Goal: Information Seeking & Learning: Learn about a topic

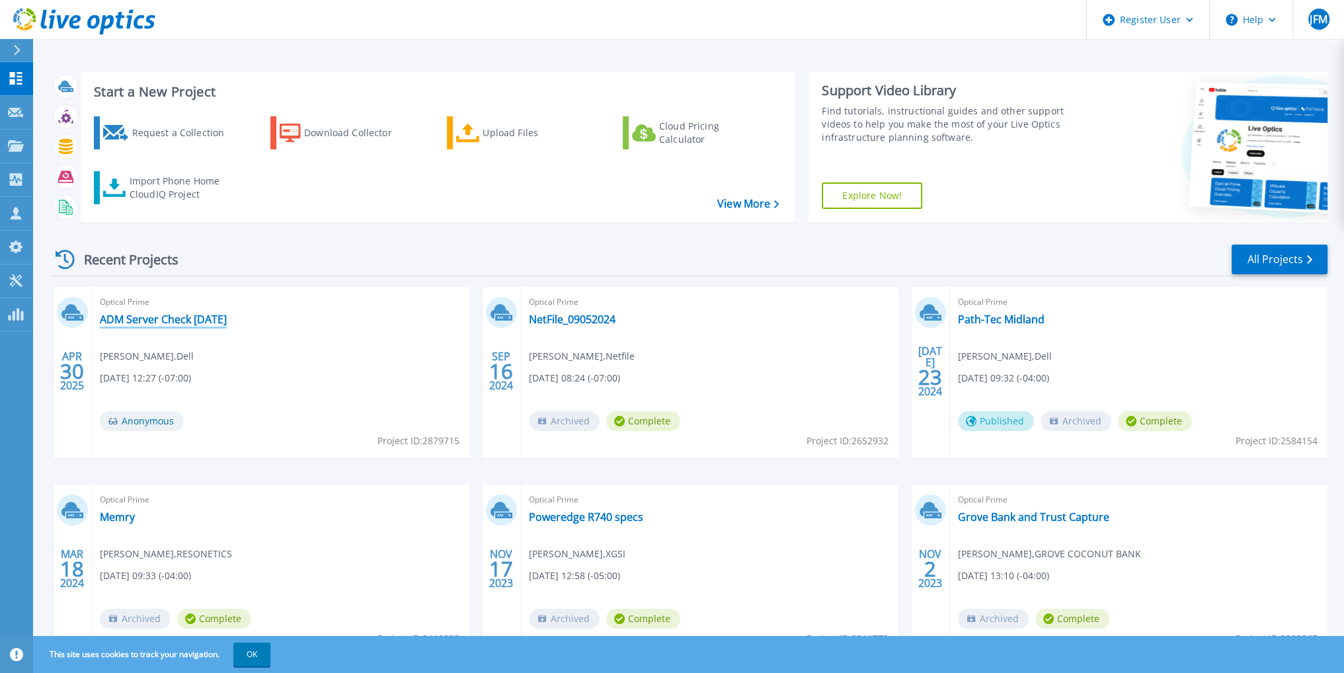
click at [210, 322] on link "ADM Server Check 04-27-23" at bounding box center [163, 319] width 127 height 13
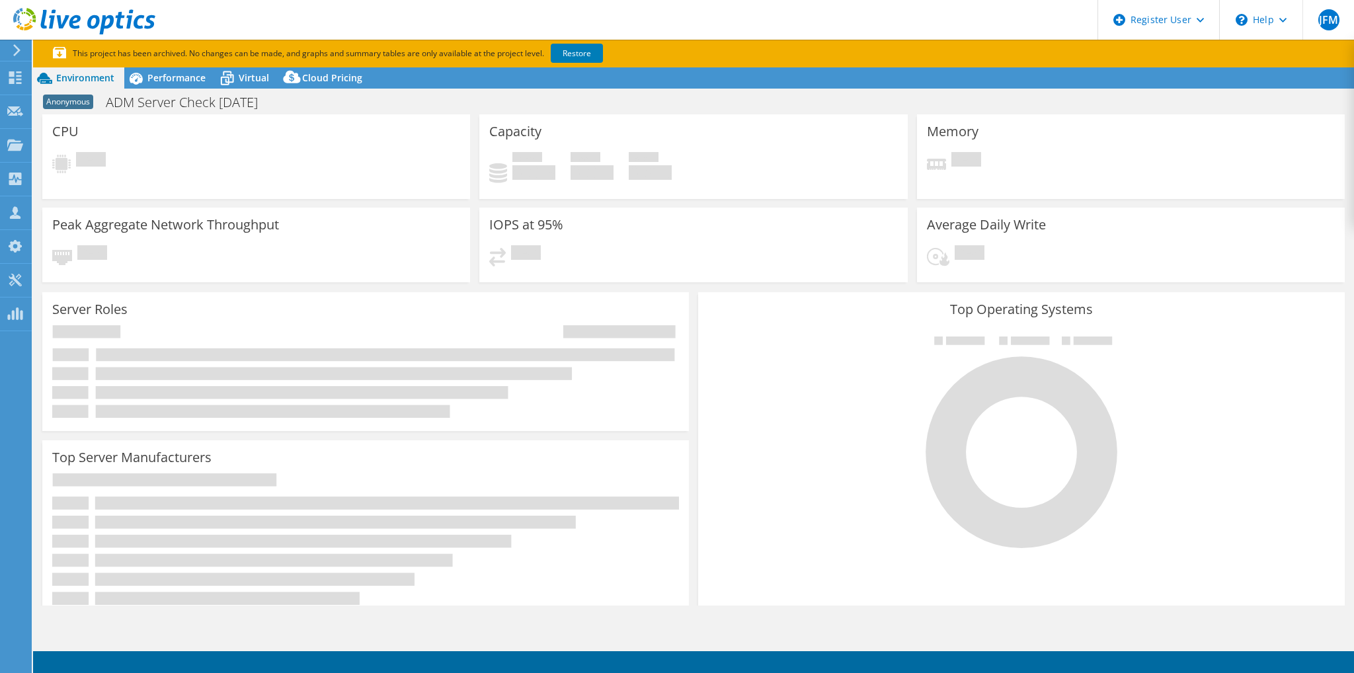
select select "USD"
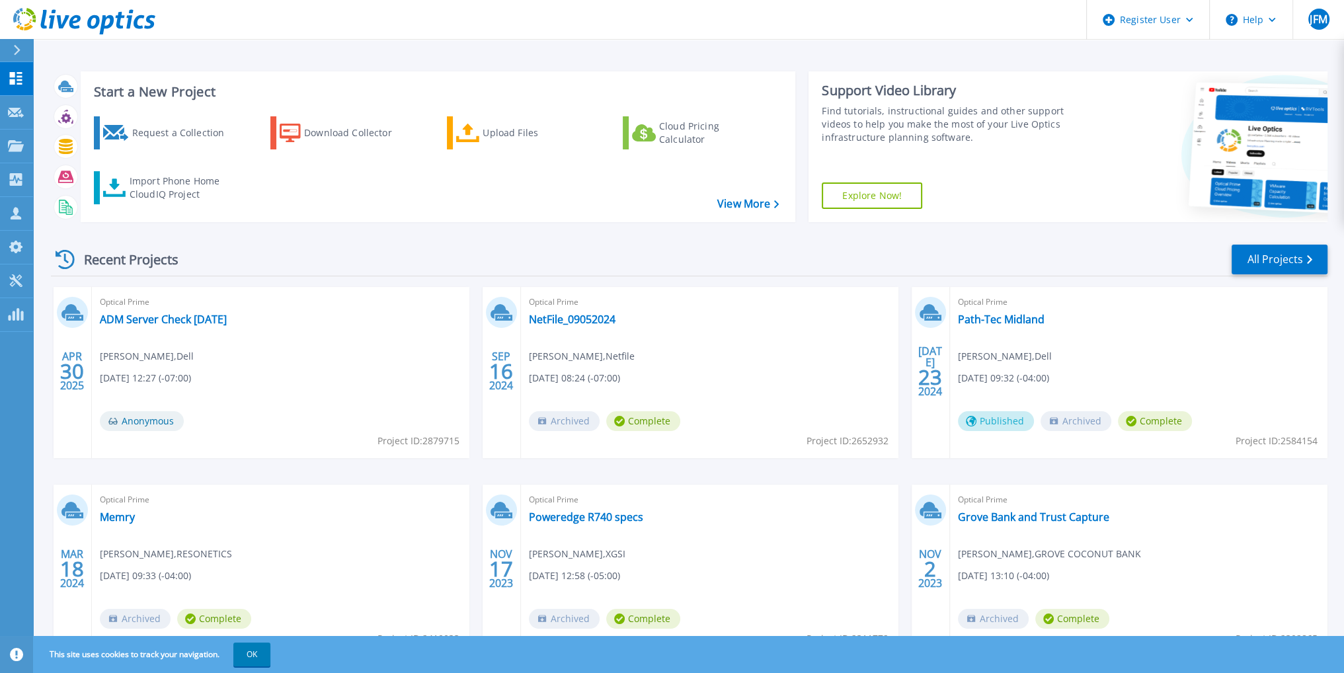
scroll to position [60, 0]
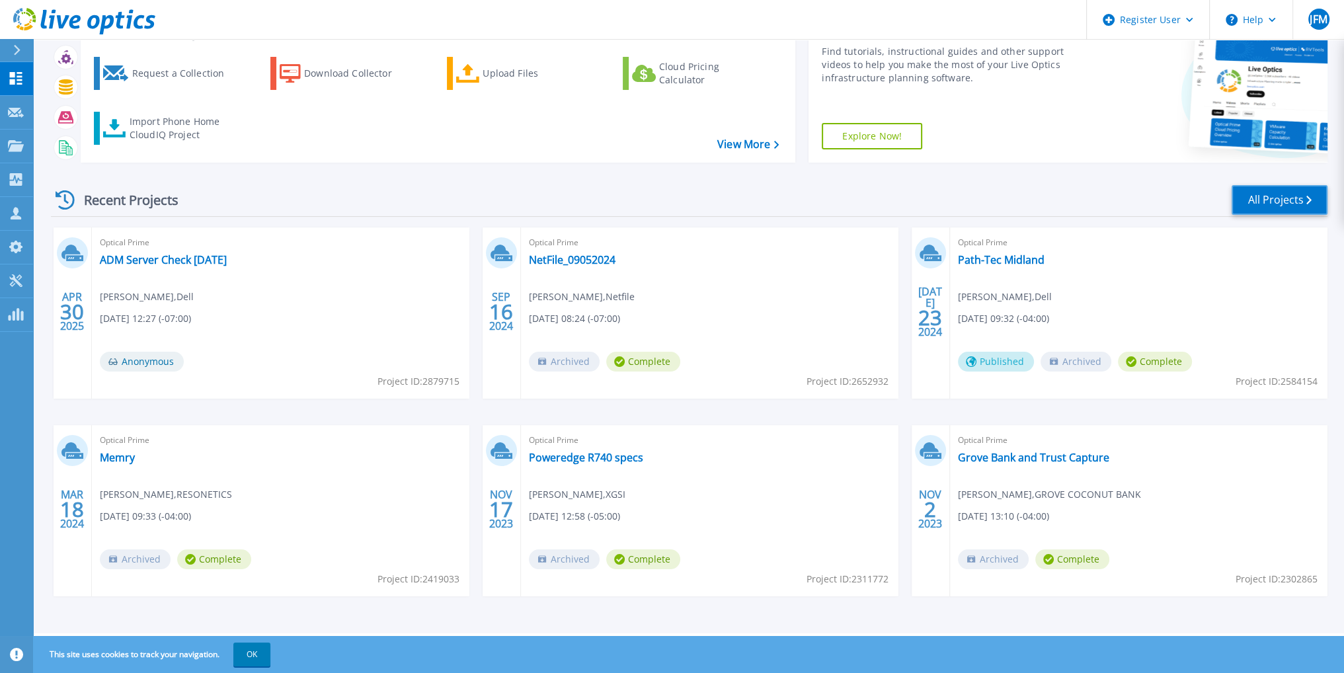
click at [1277, 195] on link "All Projects" at bounding box center [1280, 200] width 96 height 30
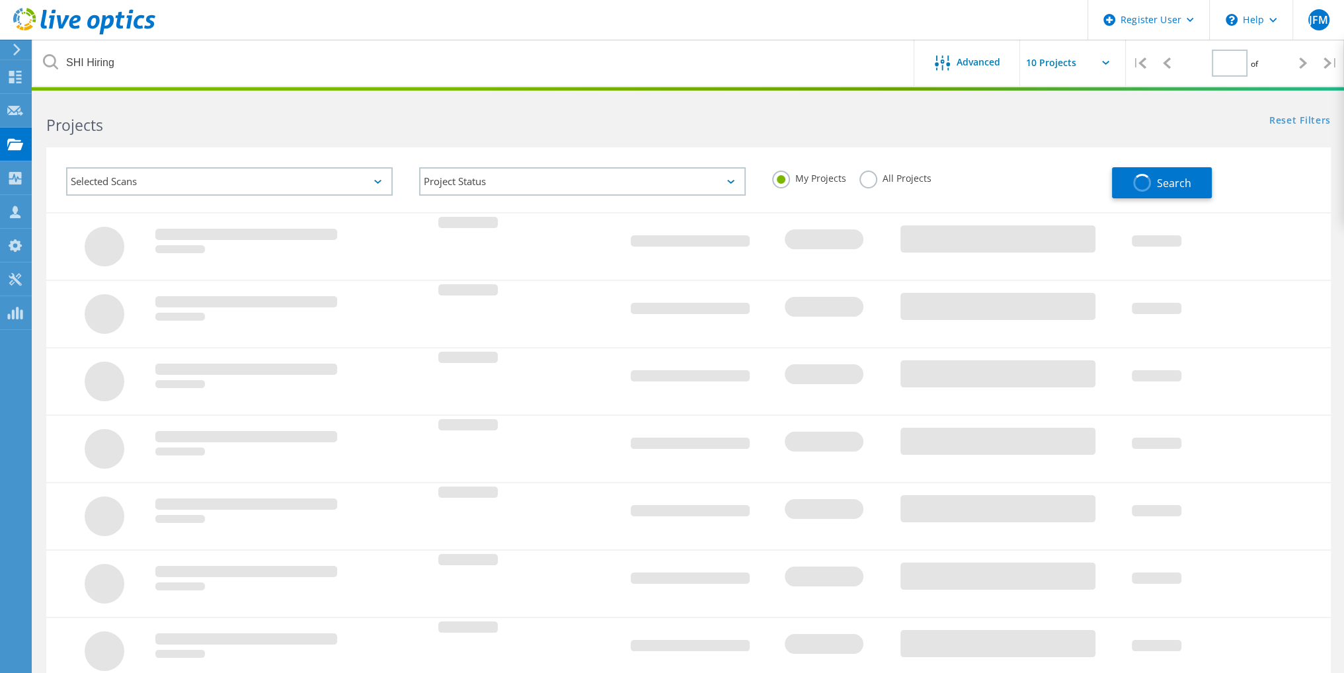
type input "1"
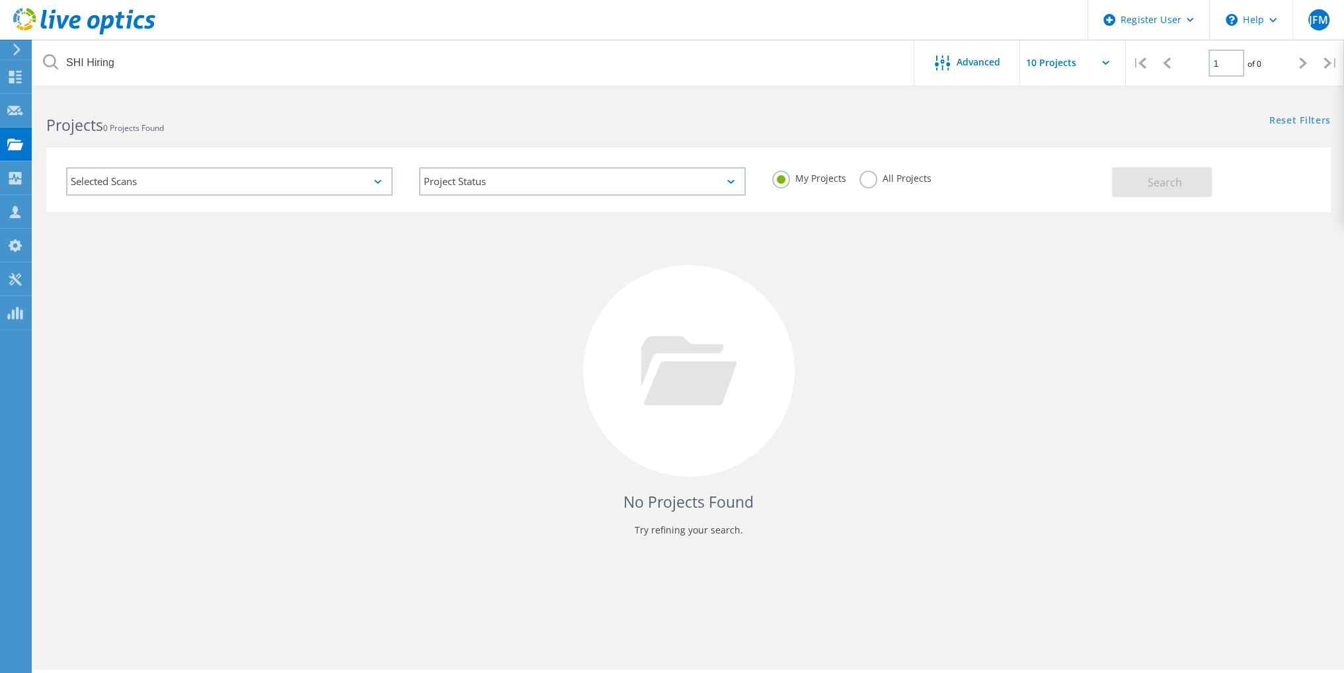
click at [862, 183] on label "All Projects" at bounding box center [896, 177] width 72 height 13
click at [0, 0] on input "All Projects" at bounding box center [0, 0] width 0 height 0
click at [1151, 173] on button "Search" at bounding box center [1162, 182] width 100 height 30
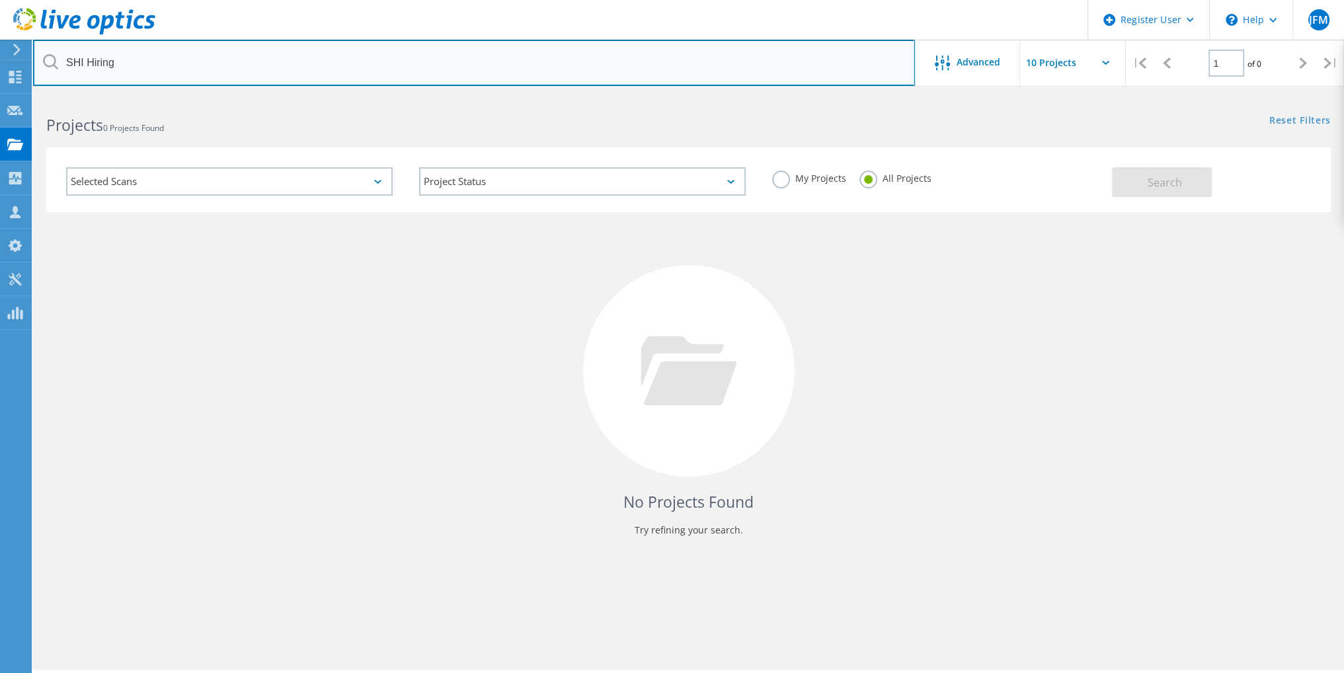
drag, startPoint x: 124, startPoint y: 63, endPoint x: 87, endPoint y: 64, distance: 37.0
click at [87, 64] on input "SHI Hiring" at bounding box center [474, 63] width 882 height 46
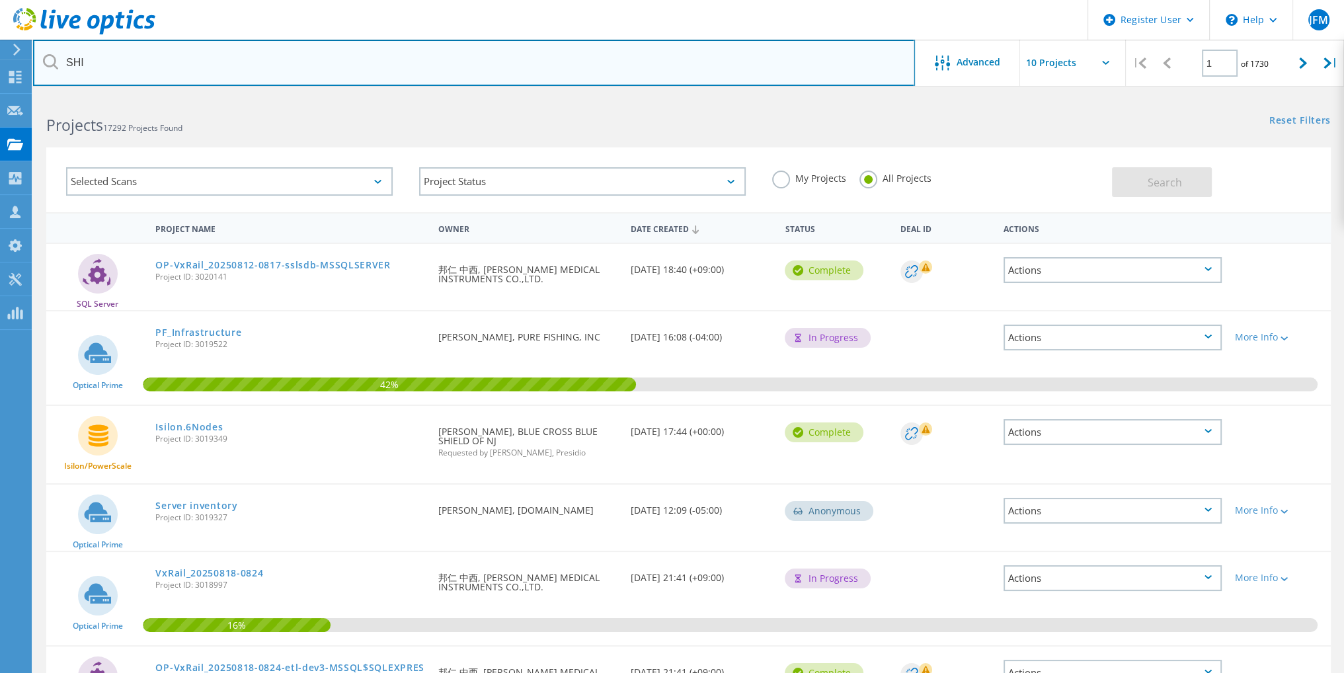
drag, startPoint x: 134, startPoint y: 67, endPoint x: 38, endPoint y: 40, distance: 100.3
click at [24, 96] on div "Register User \n Help Explore Helpful Articles Contact Support JFM Dell User Jo…" at bounding box center [672, 588] width 1344 height 985
type input "S"
type input "HPC"
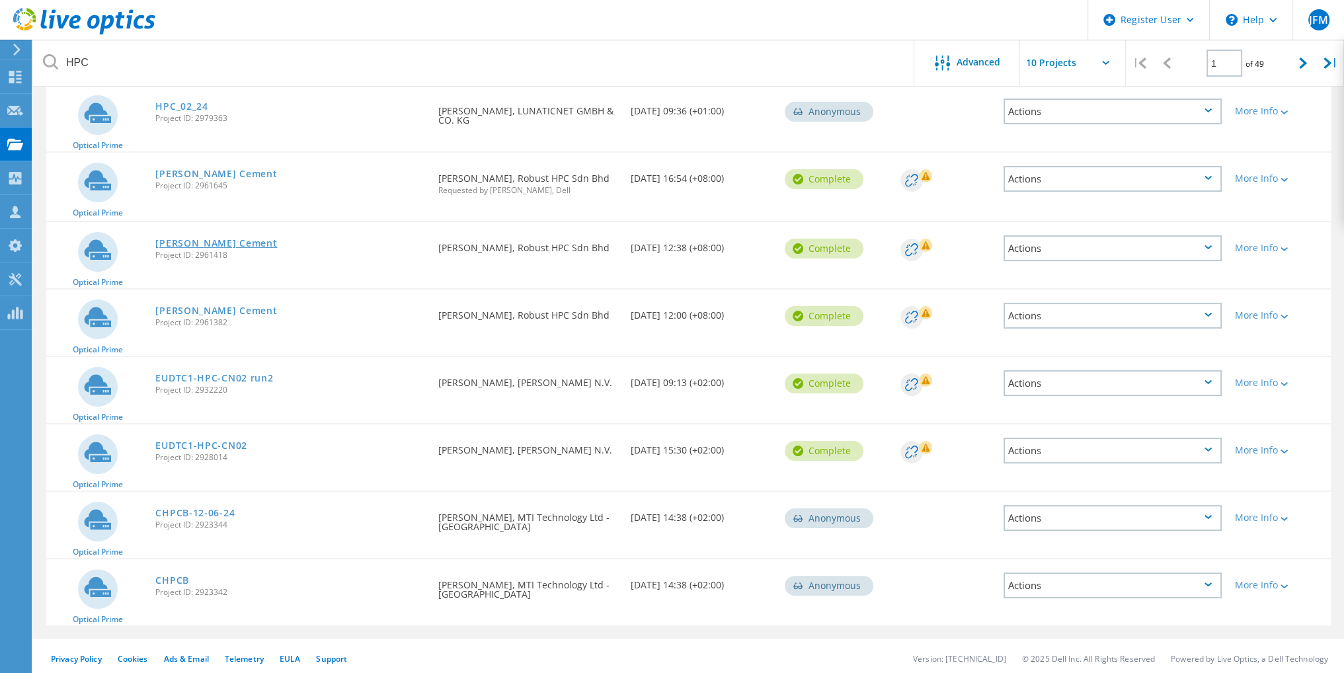
scroll to position [309, 0]
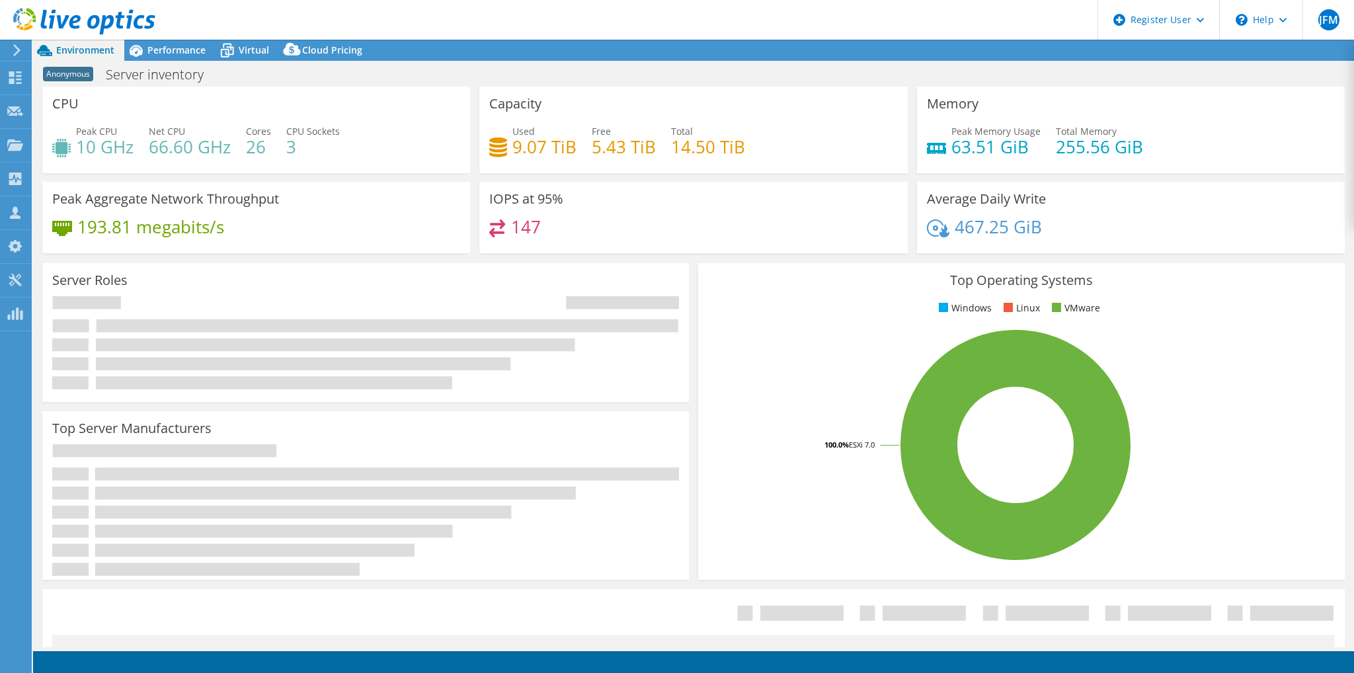
select select "USD"
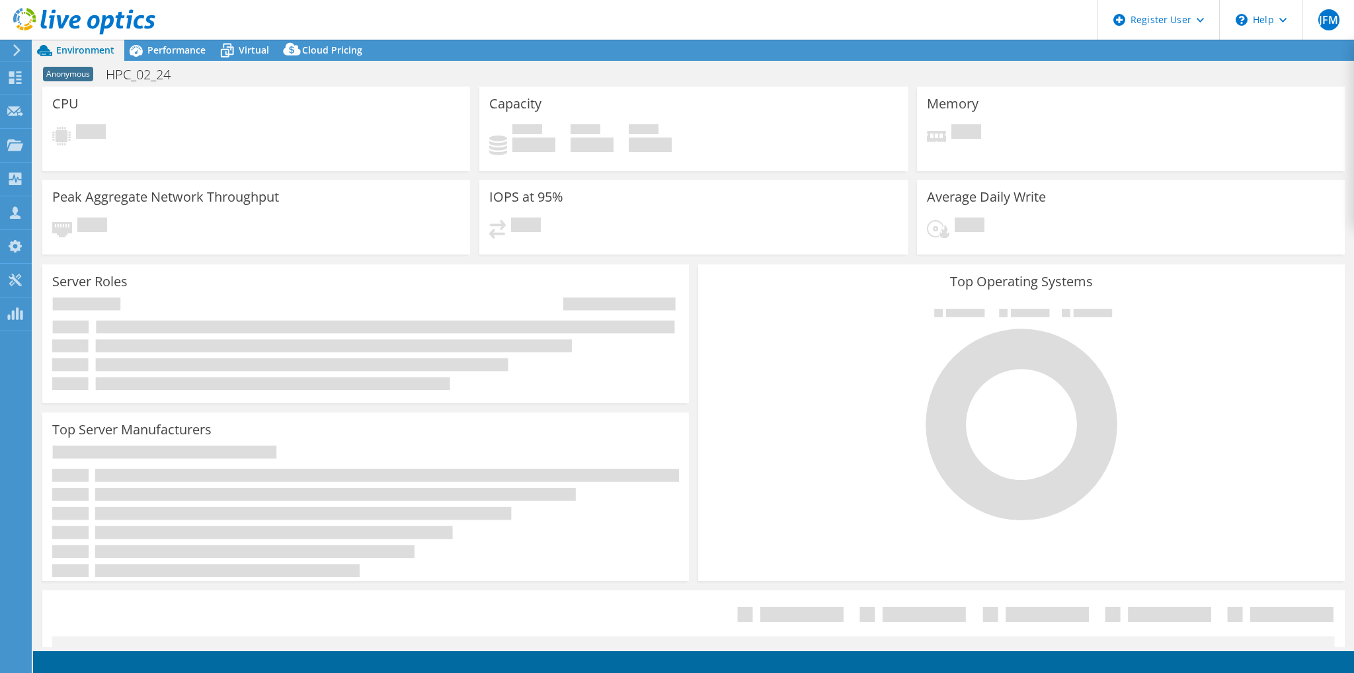
select select "USD"
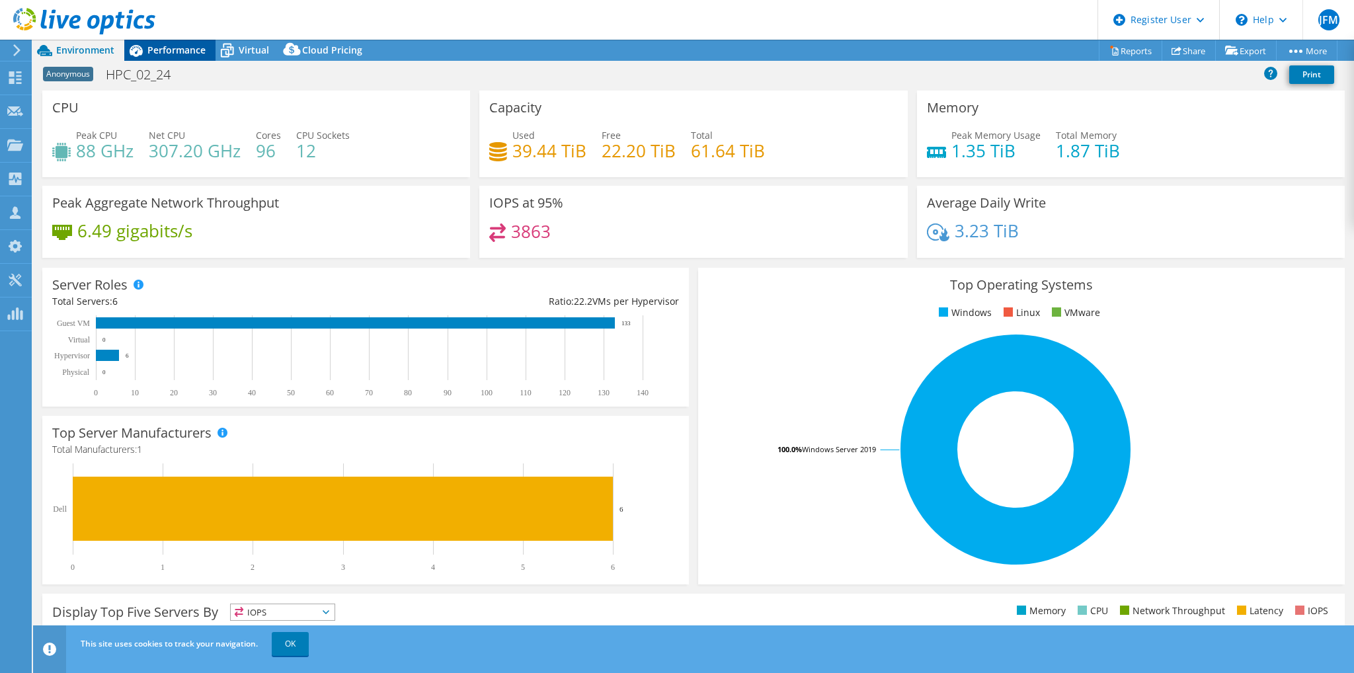
click at [179, 56] on span "Performance" at bounding box center [176, 50] width 58 height 13
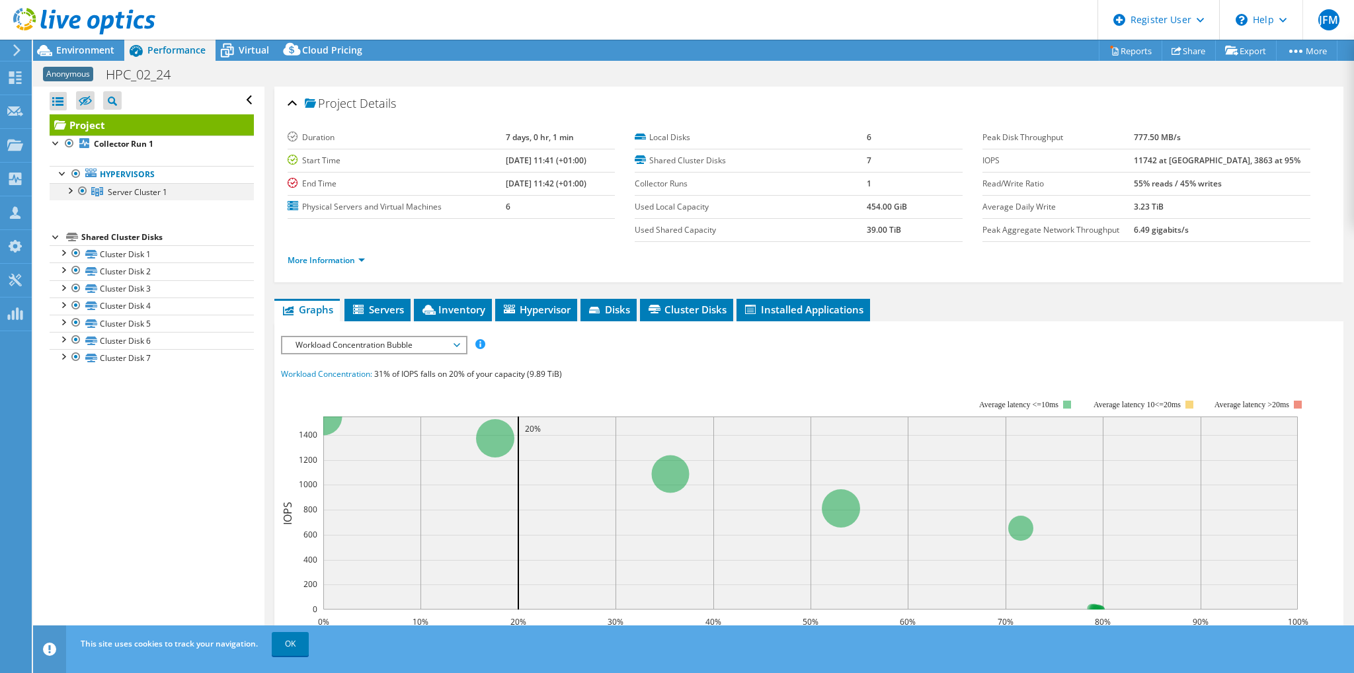
click at [71, 195] on div at bounding box center [69, 189] width 13 height 13
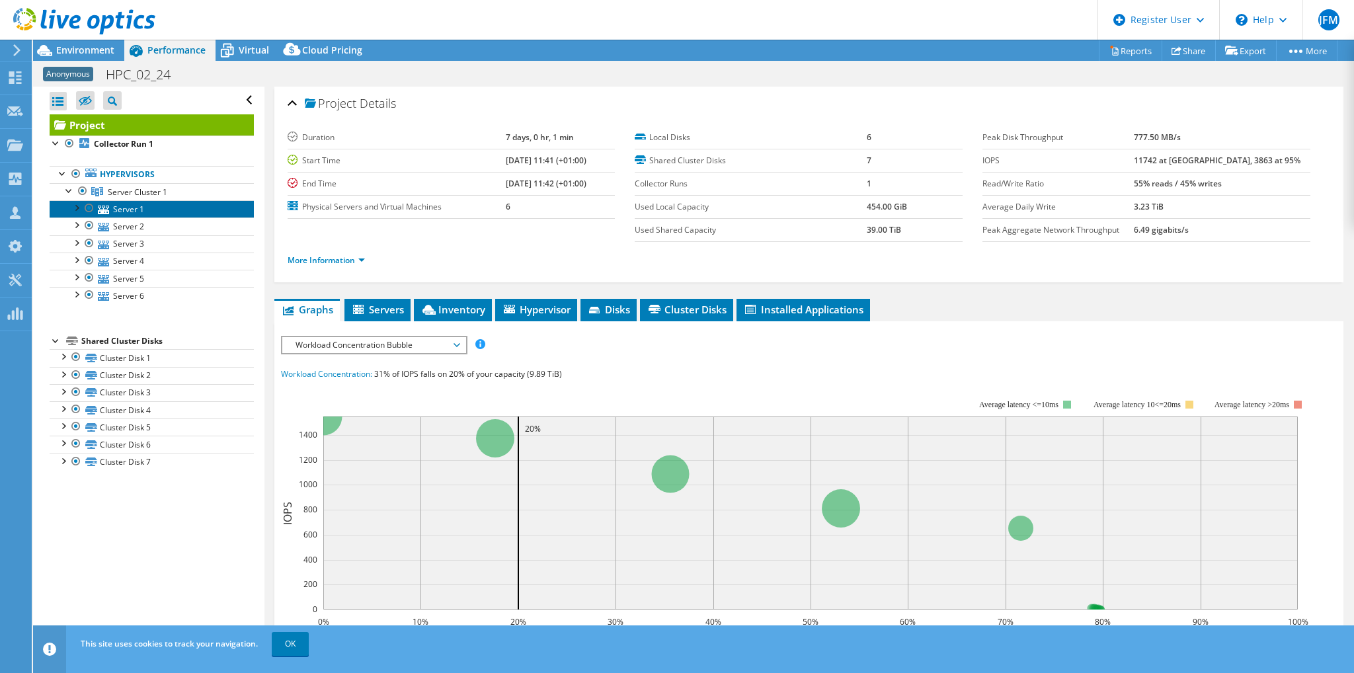
click at [148, 215] on link "Server 1" at bounding box center [152, 208] width 204 height 17
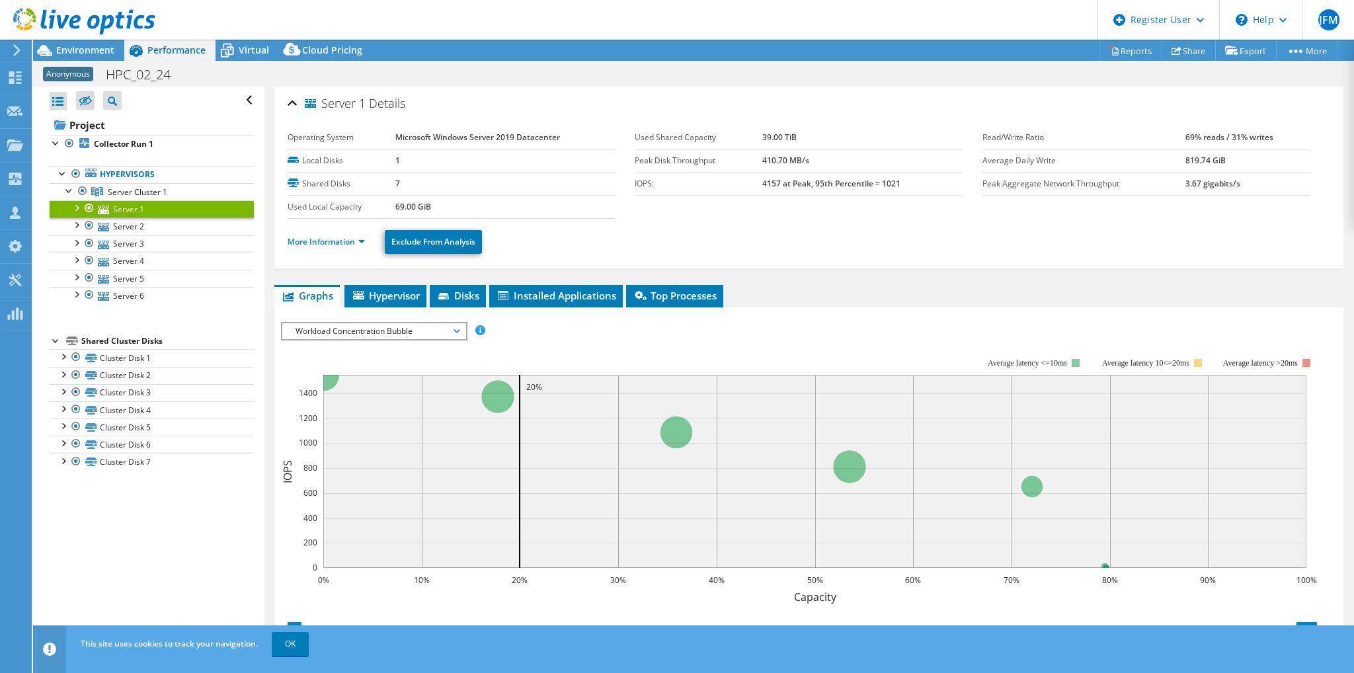
click at [313, 235] on li "More Information" at bounding box center [330, 242] width 85 height 15
click at [313, 236] on link "More Information" at bounding box center [326, 241] width 77 height 11
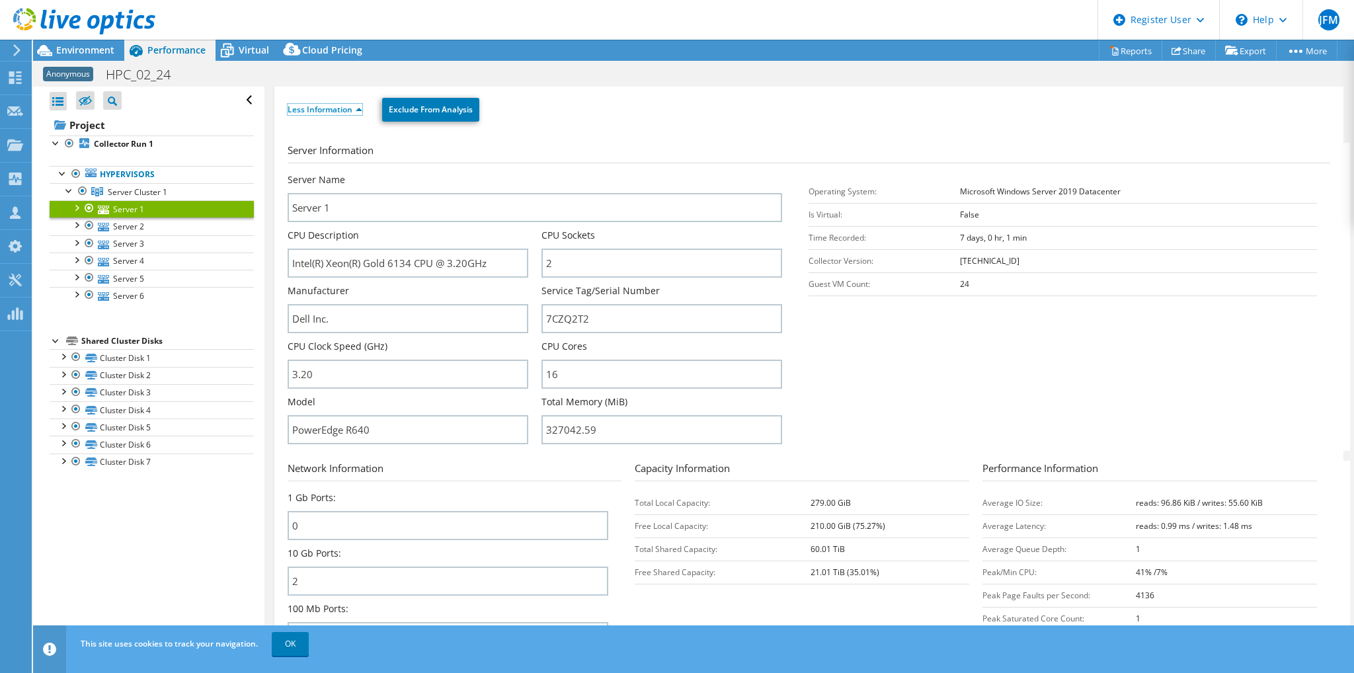
scroll to position [198, 0]
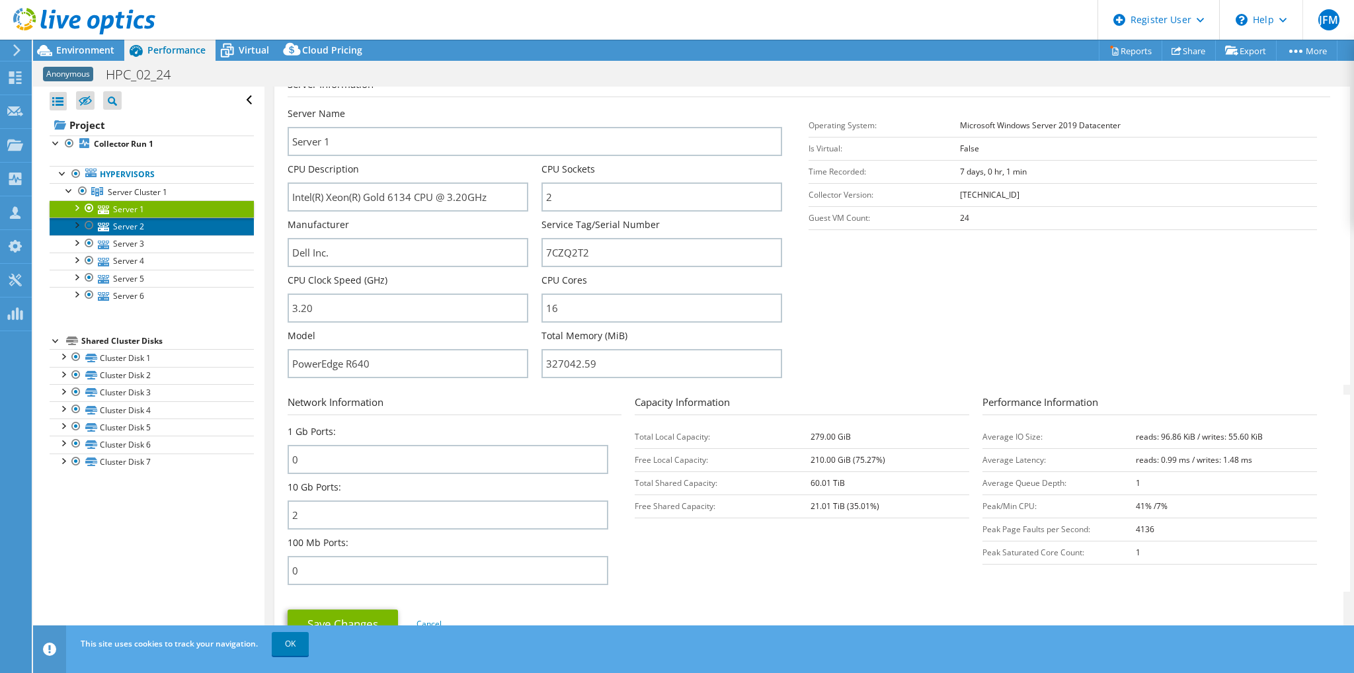
click at [127, 227] on link "Server 2" at bounding box center [152, 226] width 204 height 17
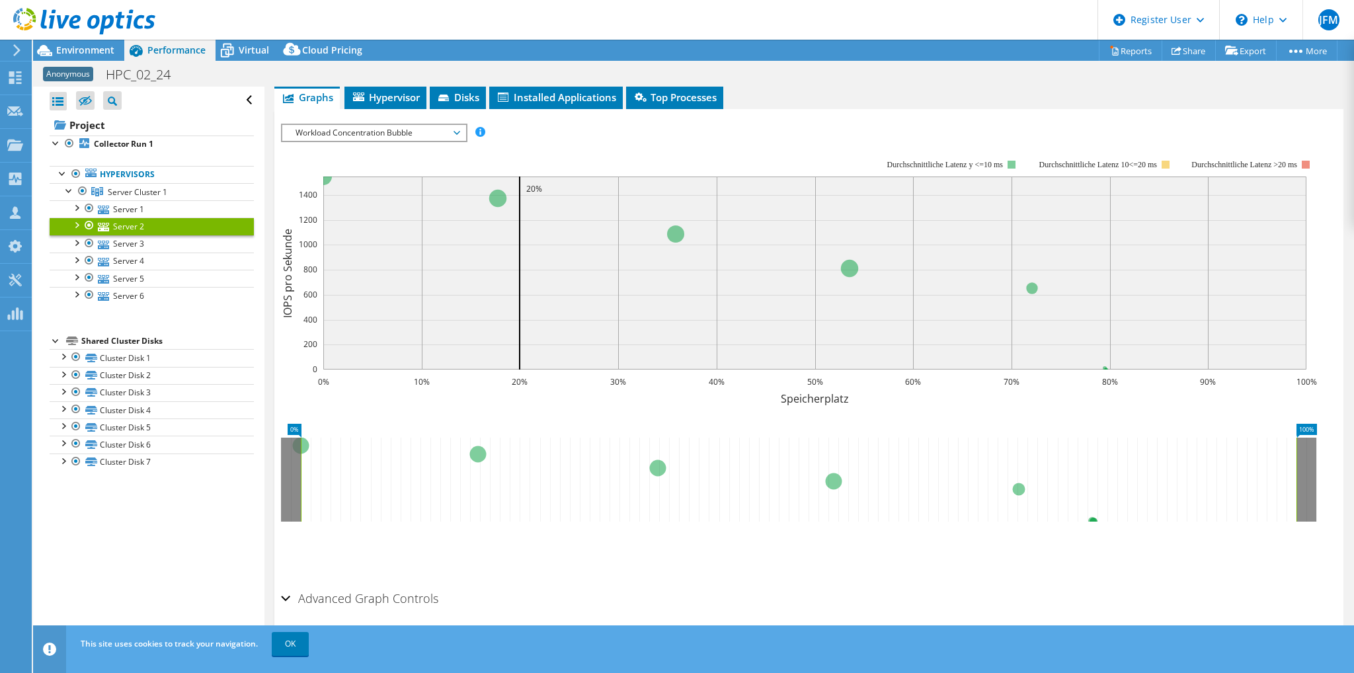
scroll to position [195, 0]
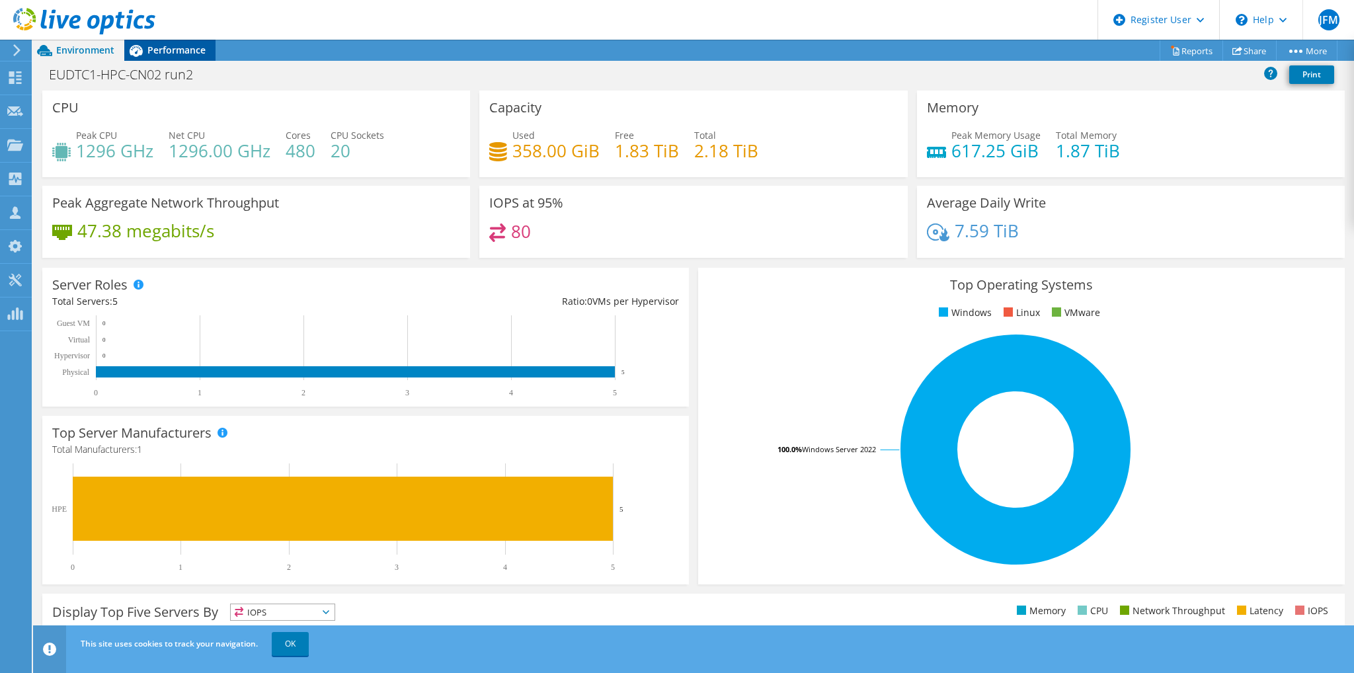
click at [156, 54] on span "Performance" at bounding box center [176, 50] width 58 height 13
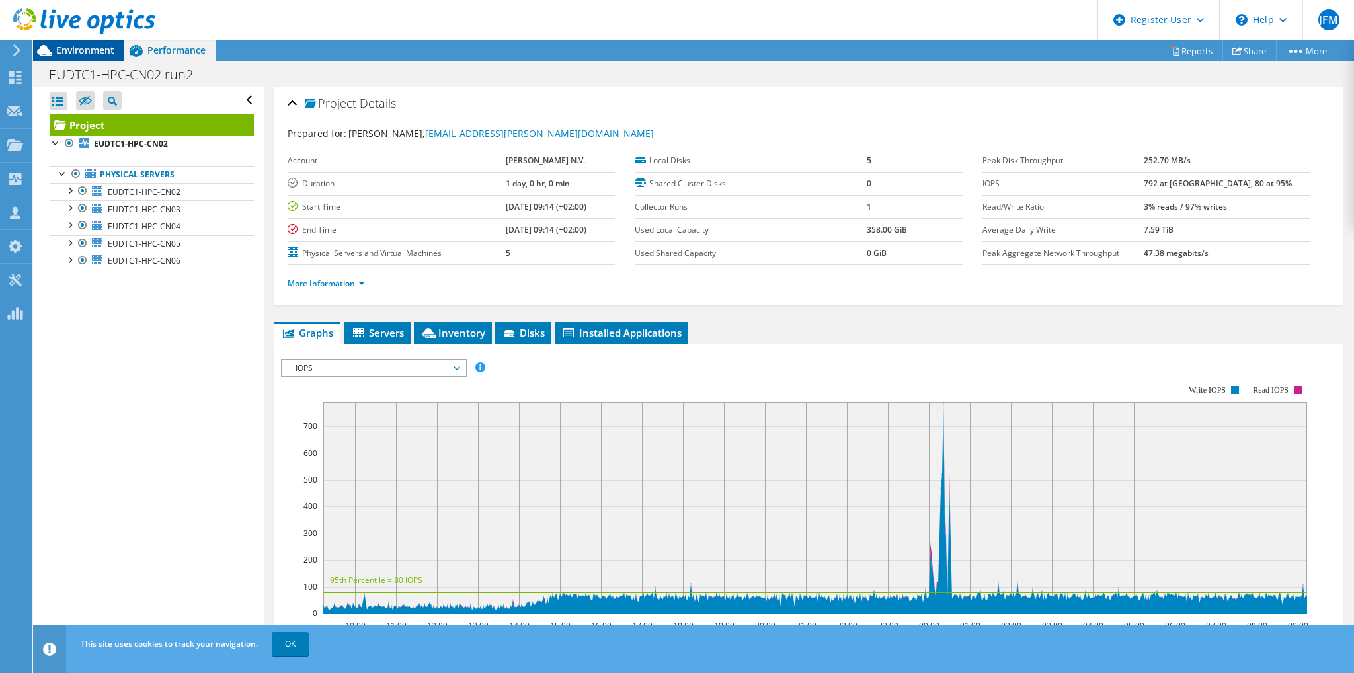
click at [72, 52] on span "Environment" at bounding box center [85, 50] width 58 height 13
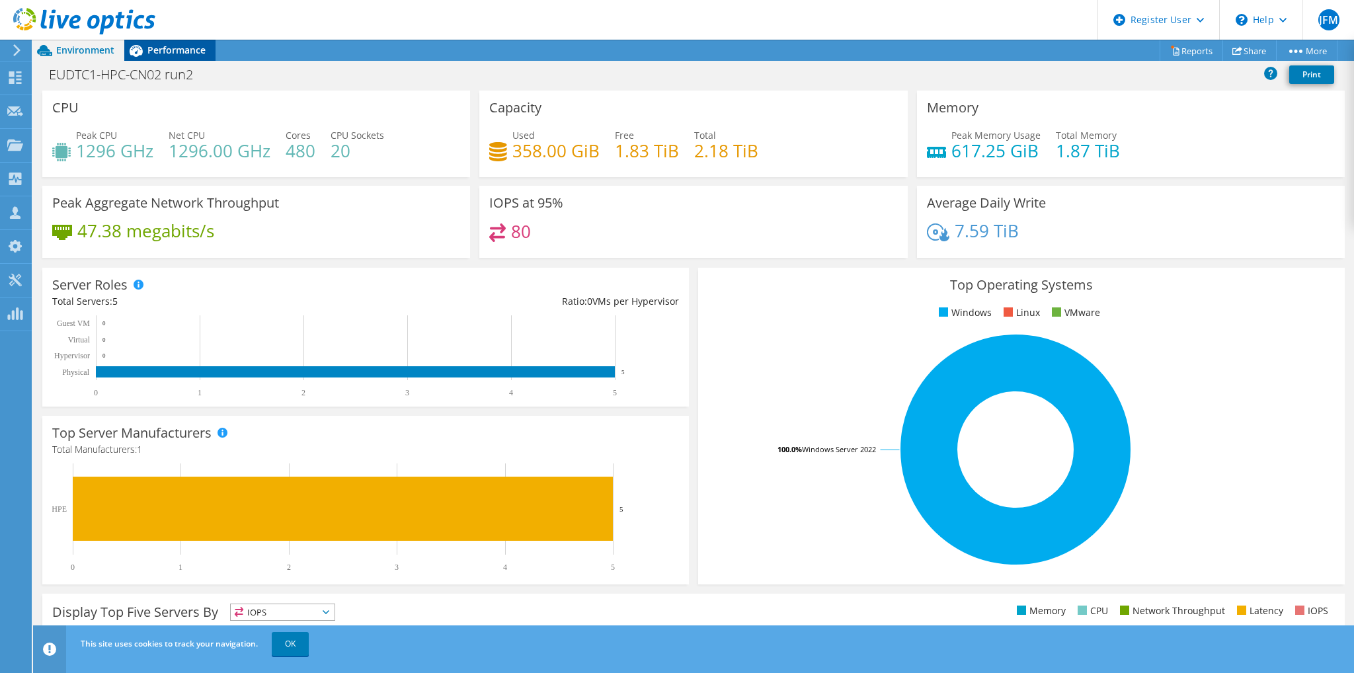
click at [140, 54] on icon at bounding box center [136, 51] width 13 height 12
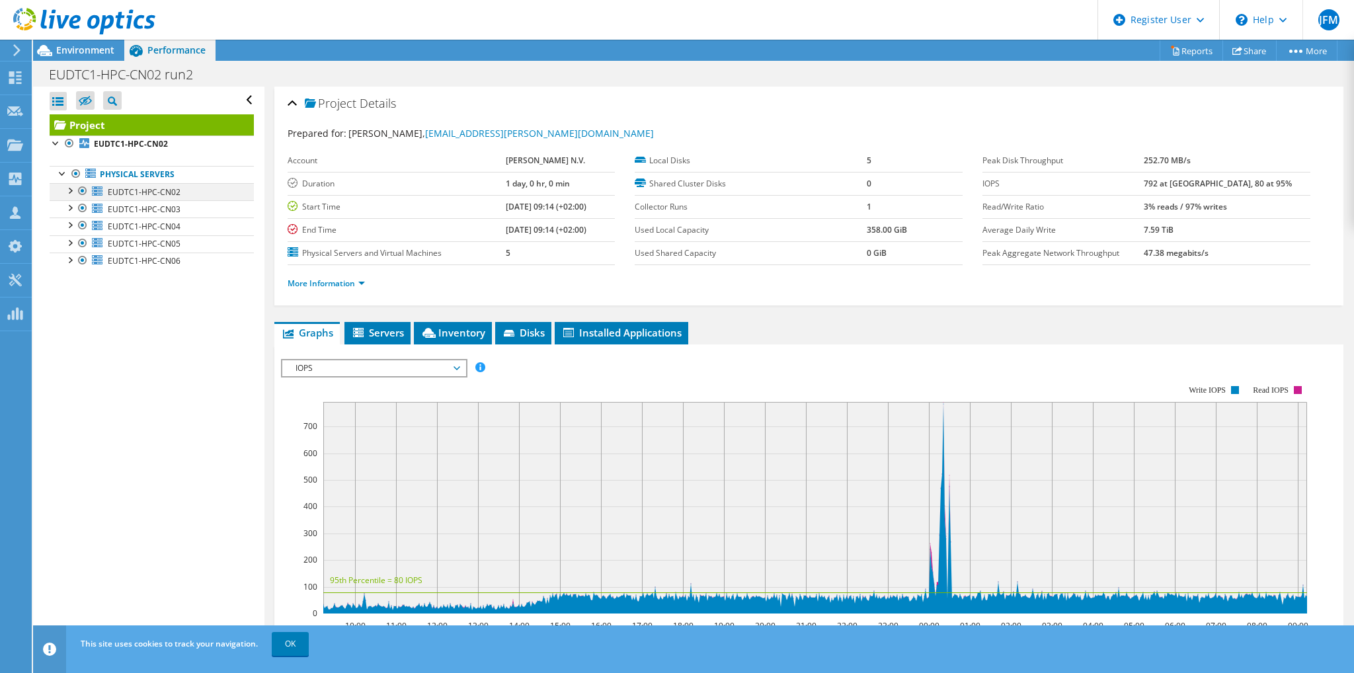
click at [74, 191] on div at bounding box center [69, 189] width 13 height 13
click at [69, 241] on div at bounding box center [69, 241] width 13 height 13
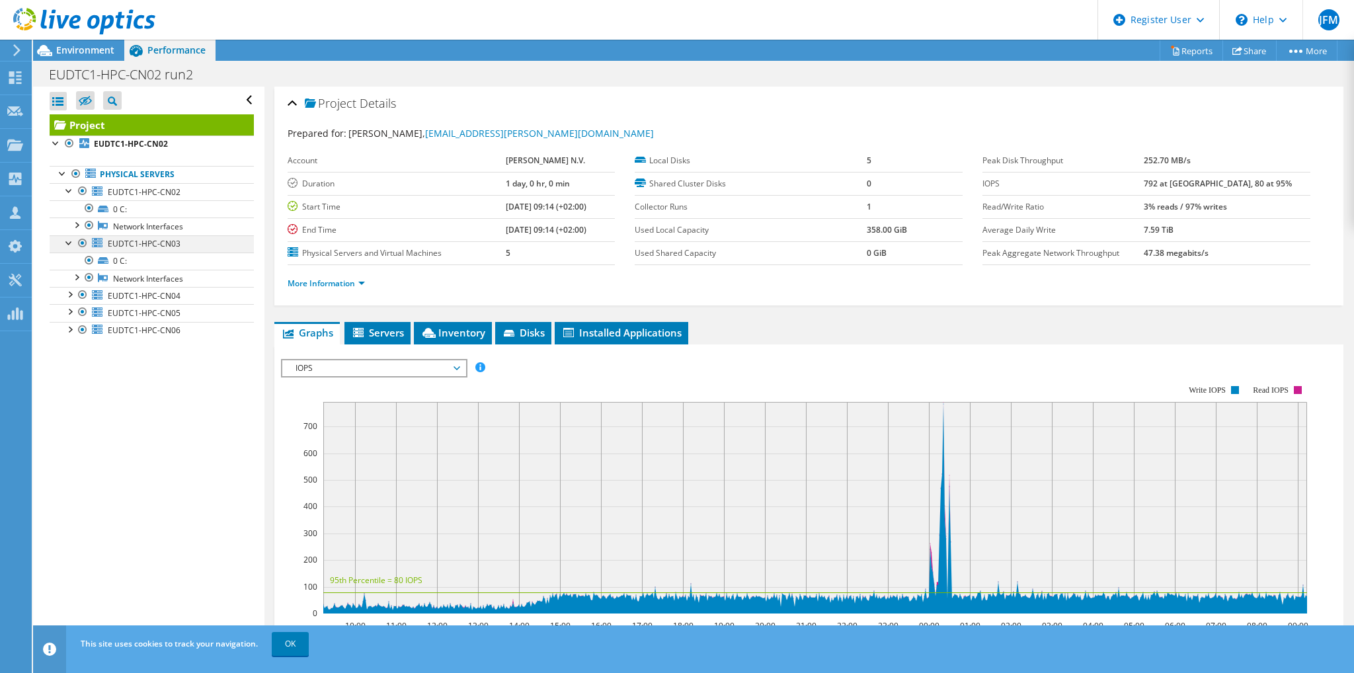
click at [67, 242] on div at bounding box center [69, 241] width 13 height 13
click at [69, 194] on div at bounding box center [69, 189] width 13 height 13
click at [347, 282] on link "More Information" at bounding box center [326, 283] width 77 height 11
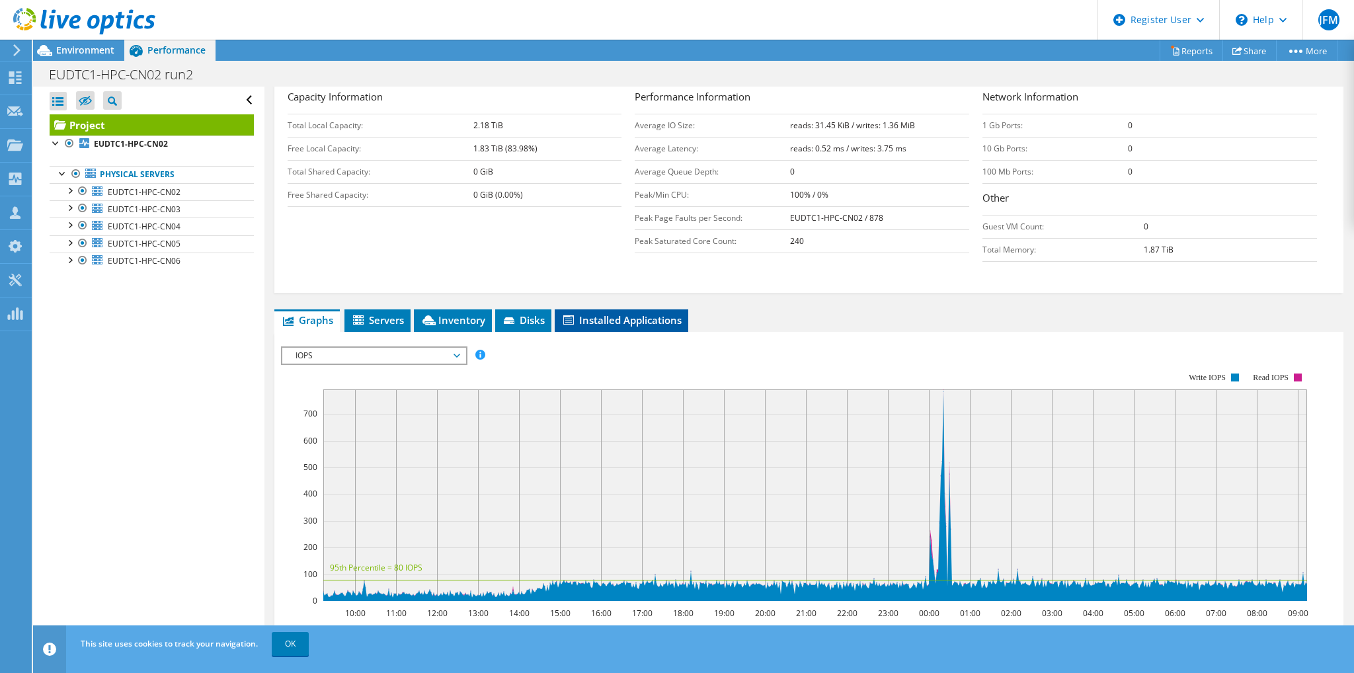
scroll to position [265, 0]
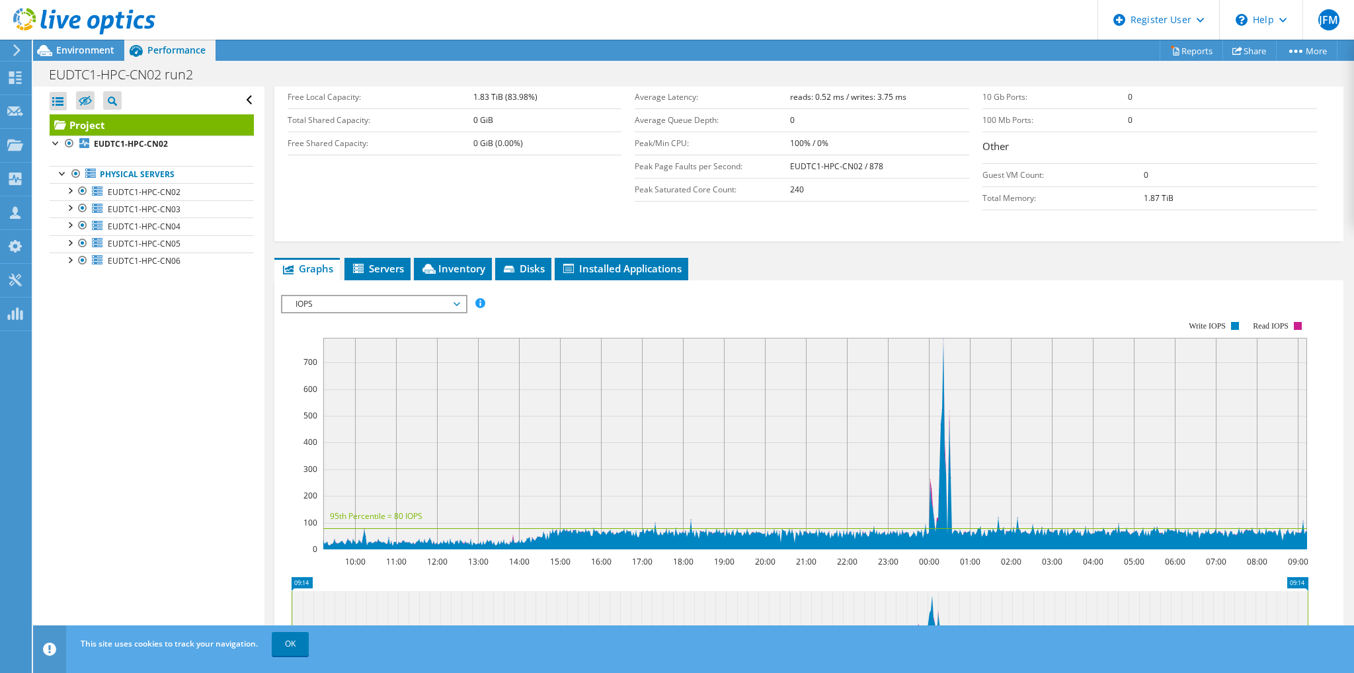
click at [421, 302] on span "IOPS" at bounding box center [374, 304] width 170 height 16
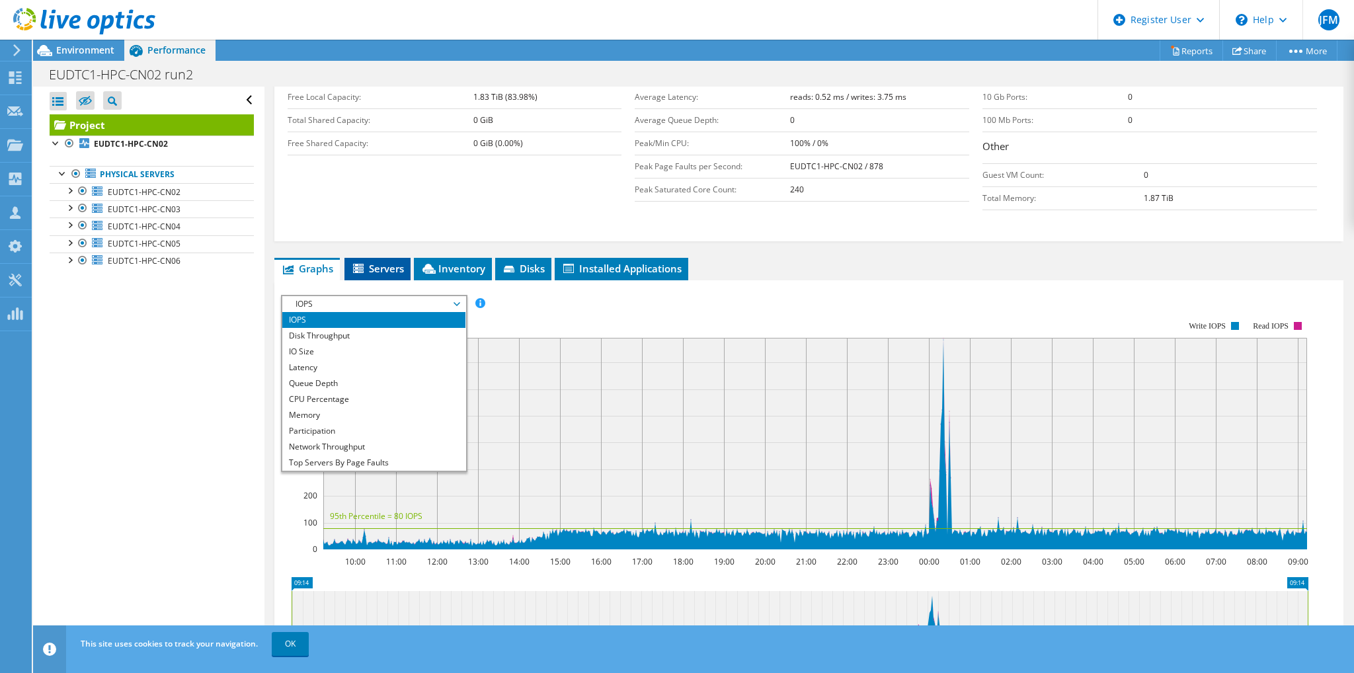
click at [398, 270] on span "Servers" at bounding box center [377, 268] width 53 height 13
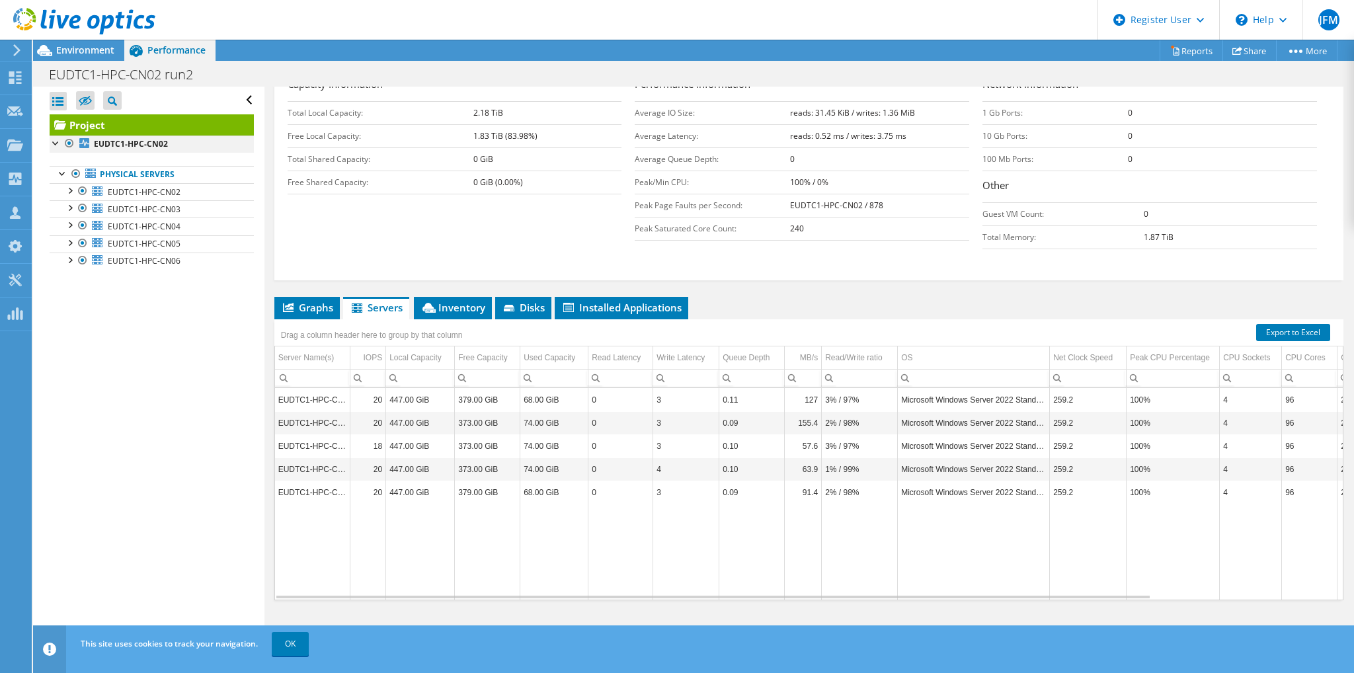
click at [56, 143] on div at bounding box center [56, 142] width 13 height 13
click at [138, 186] on span "EUDTC1-HPC-CN02" at bounding box center [144, 191] width 73 height 11
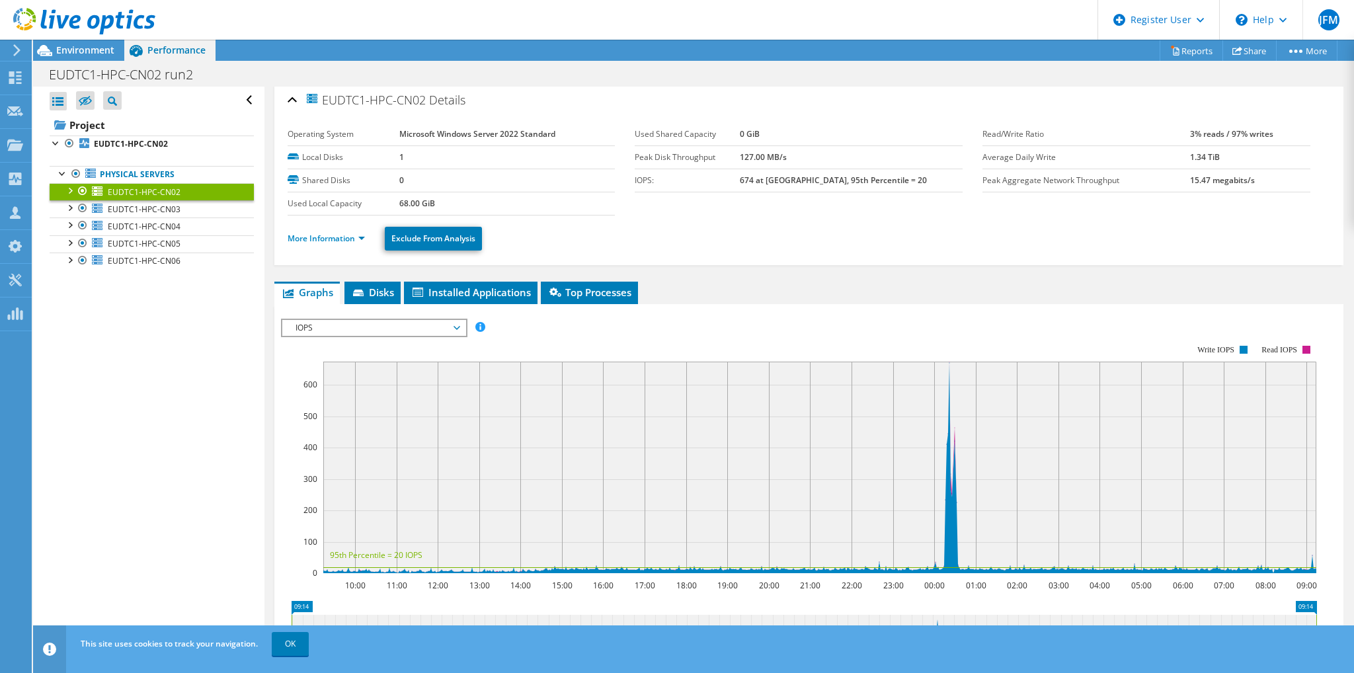
scroll to position [0, 0]
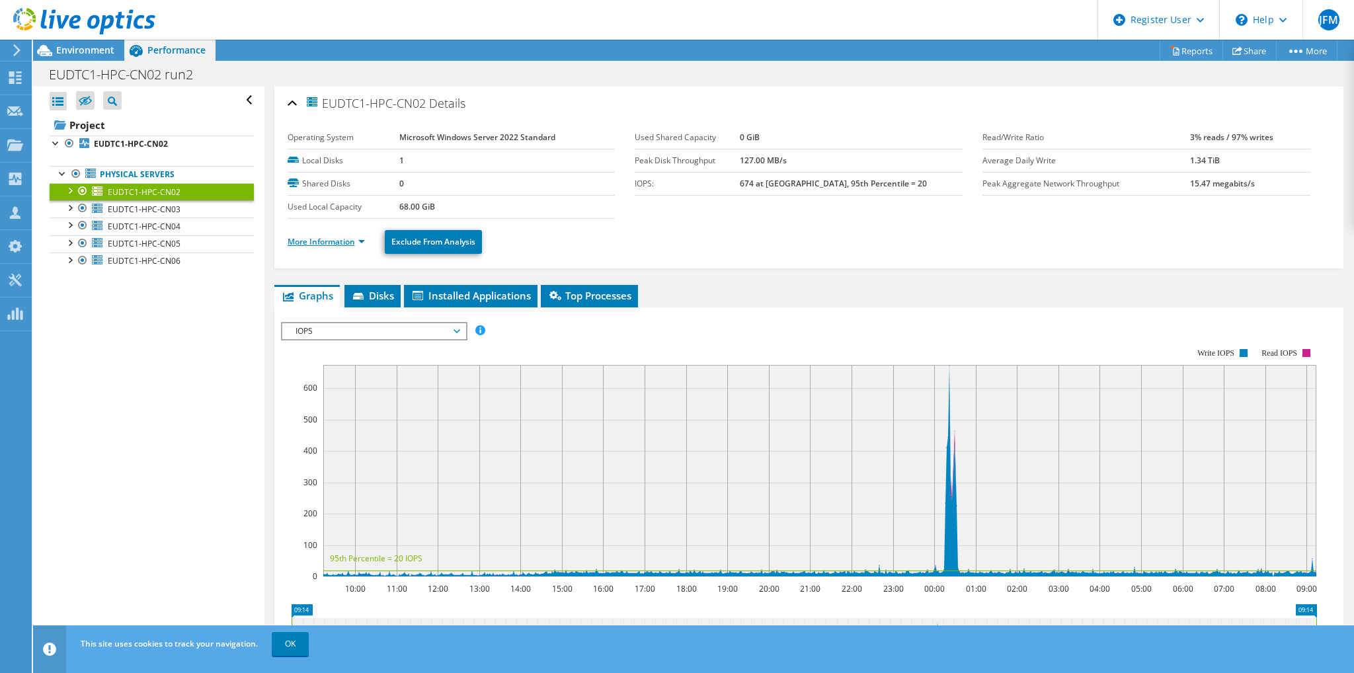
click at [320, 239] on link "More Information" at bounding box center [326, 241] width 77 height 11
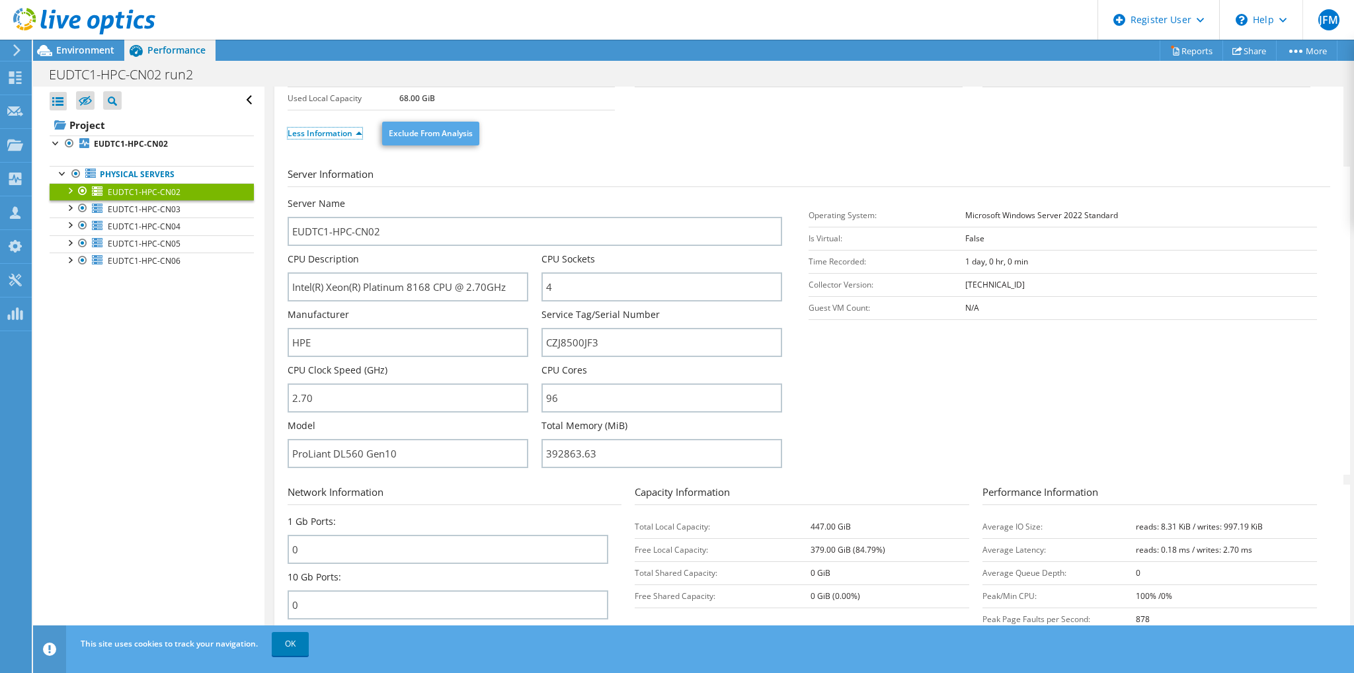
scroll to position [132, 0]
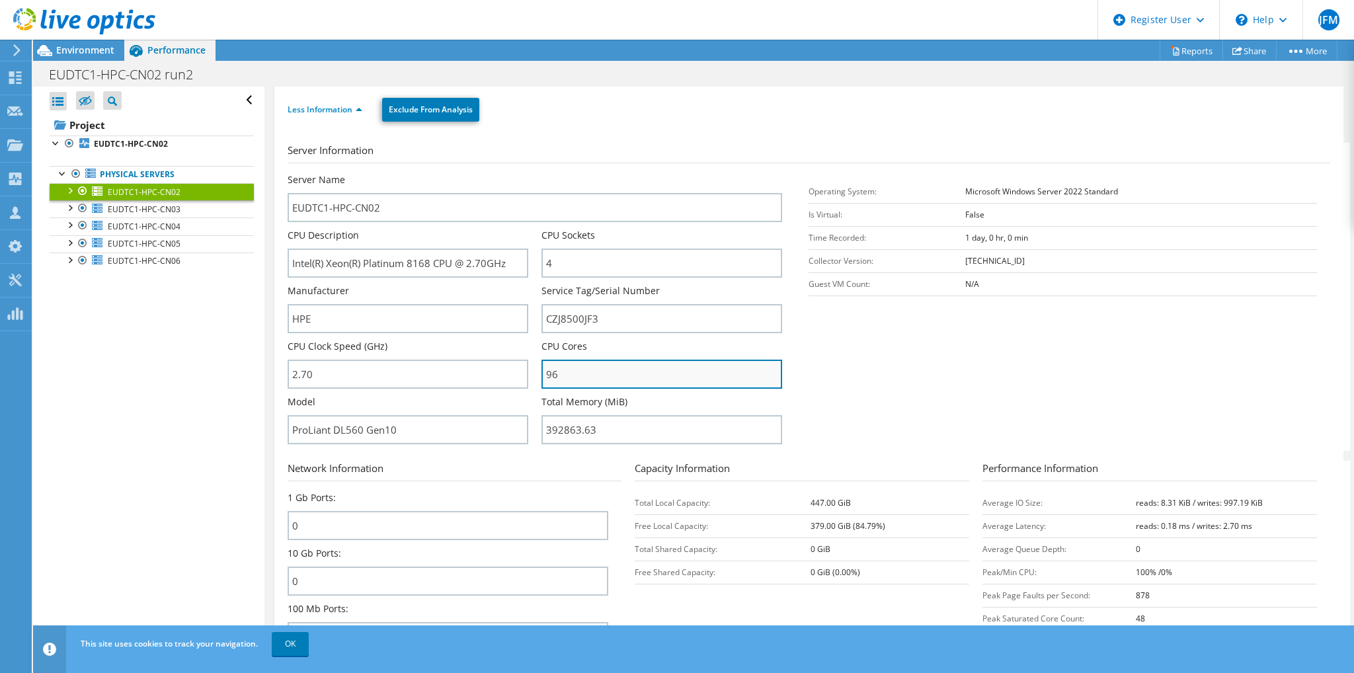
click at [574, 367] on input "96" at bounding box center [662, 374] width 241 height 29
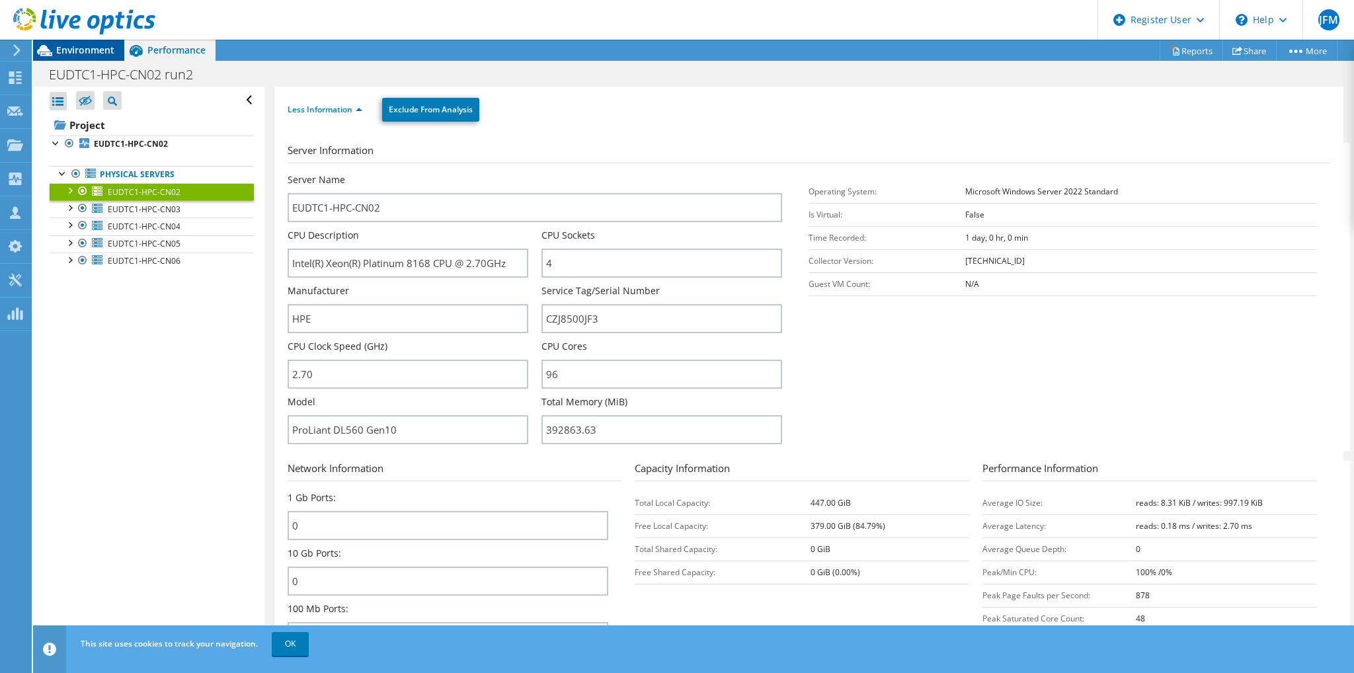
click at [97, 53] on span "Environment" at bounding box center [85, 50] width 58 height 13
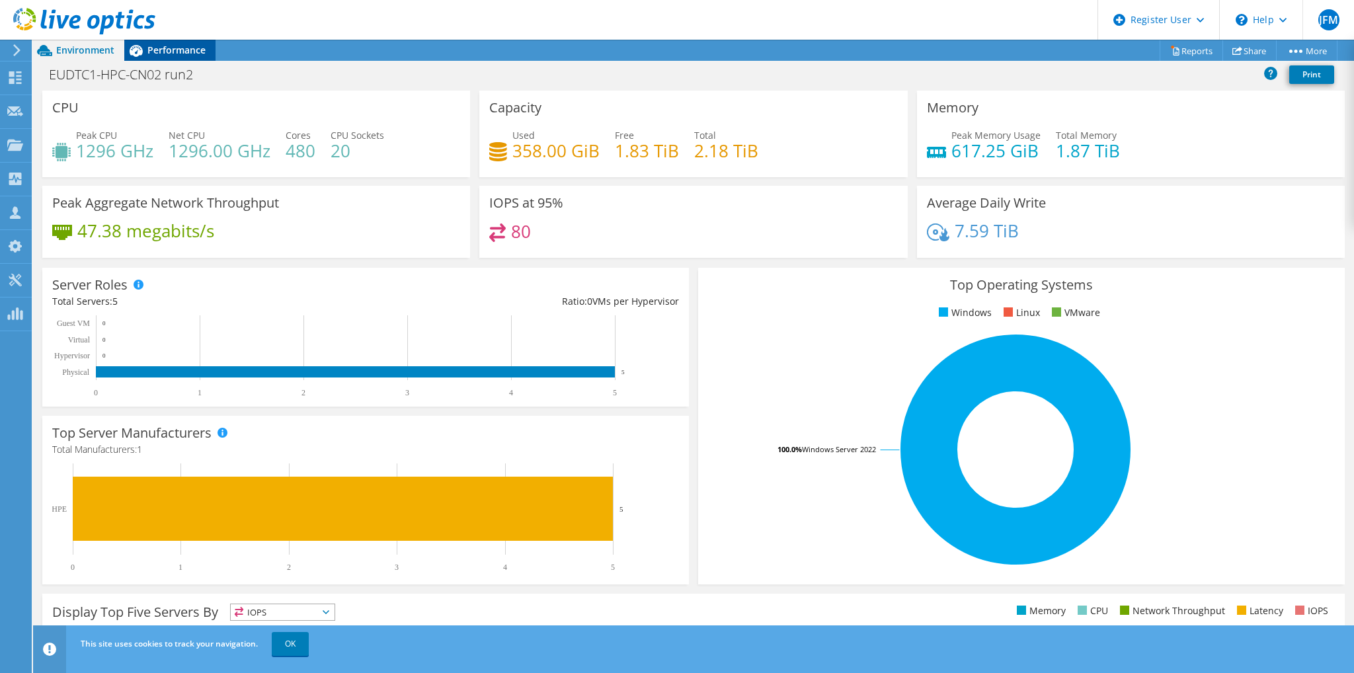
click at [172, 54] on span "Performance" at bounding box center [176, 50] width 58 height 13
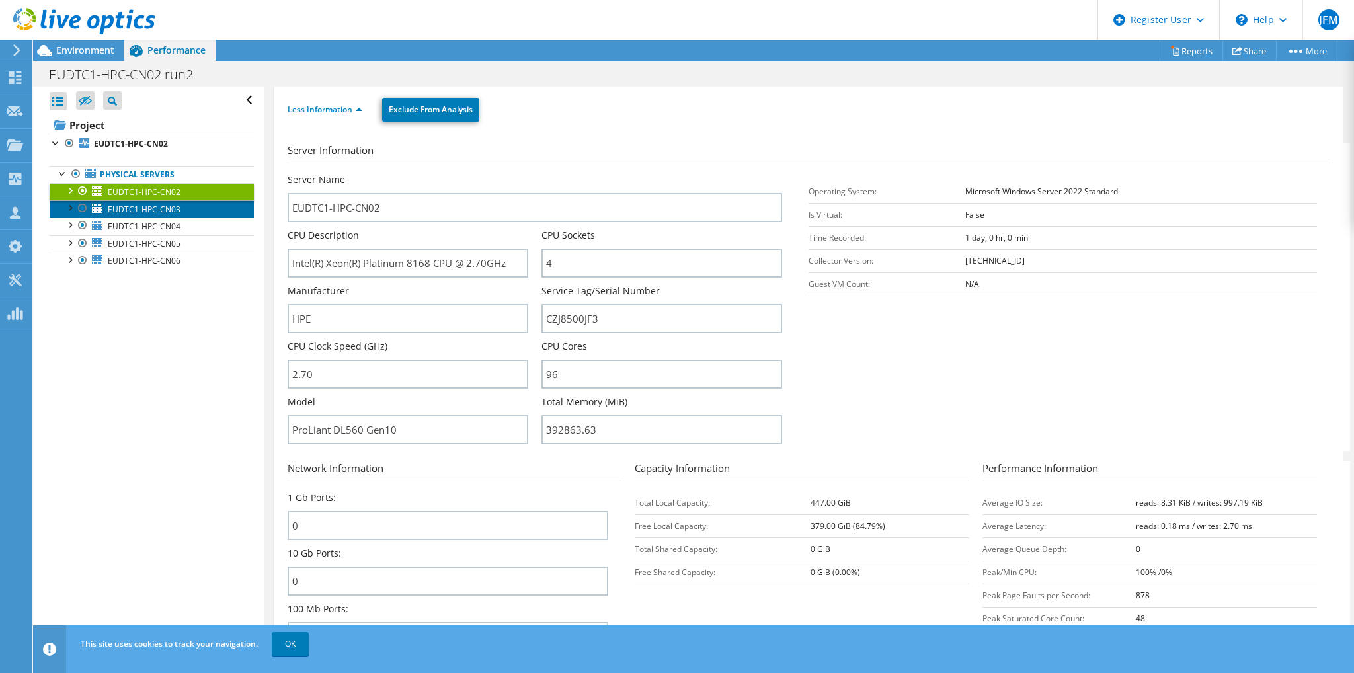
click at [167, 207] on span "EUDTC1-HPC-CN03" at bounding box center [144, 209] width 73 height 11
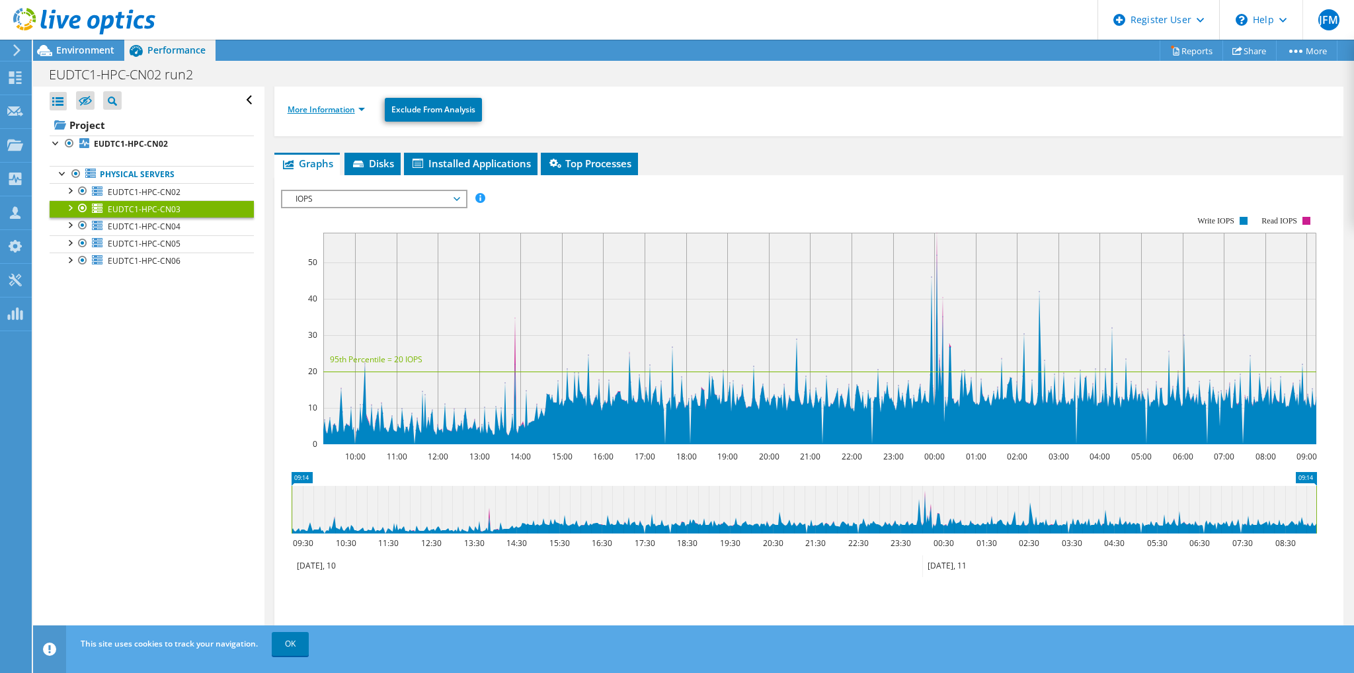
click at [347, 112] on link "More Information" at bounding box center [326, 109] width 77 height 11
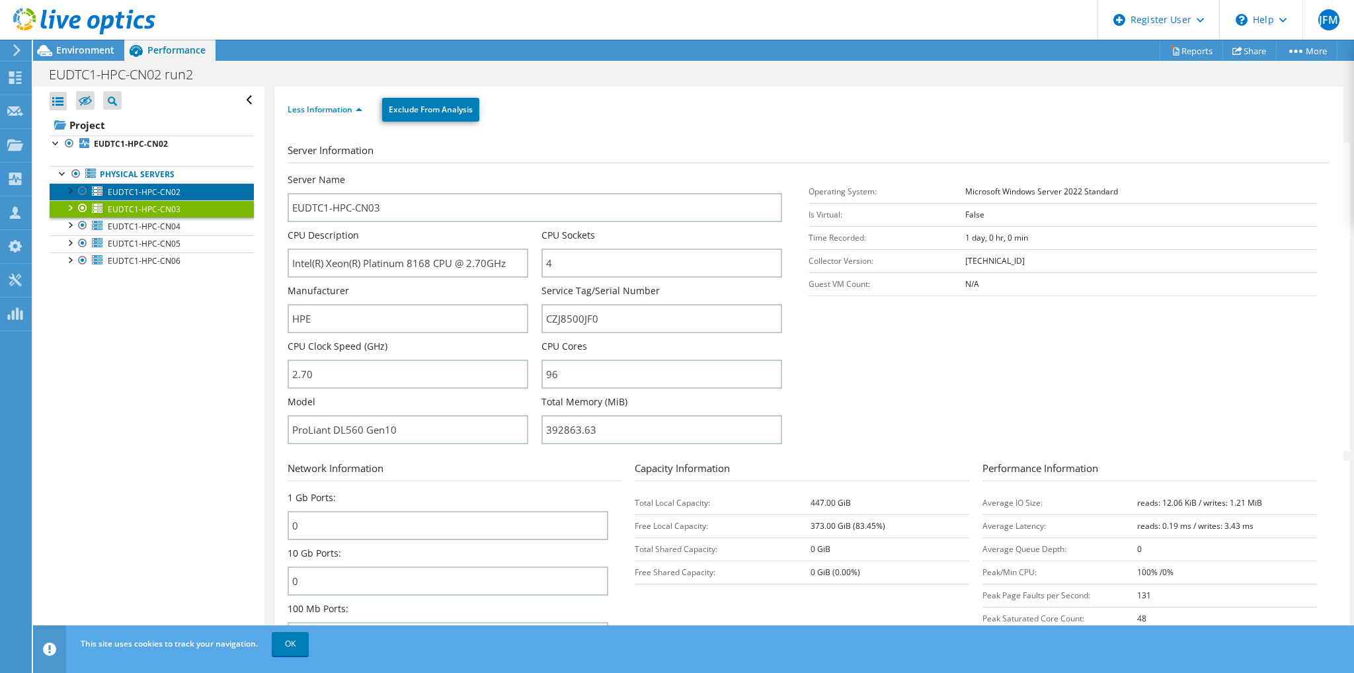
click at [159, 191] on span "EUDTC1-HPC-CN02" at bounding box center [144, 191] width 73 height 11
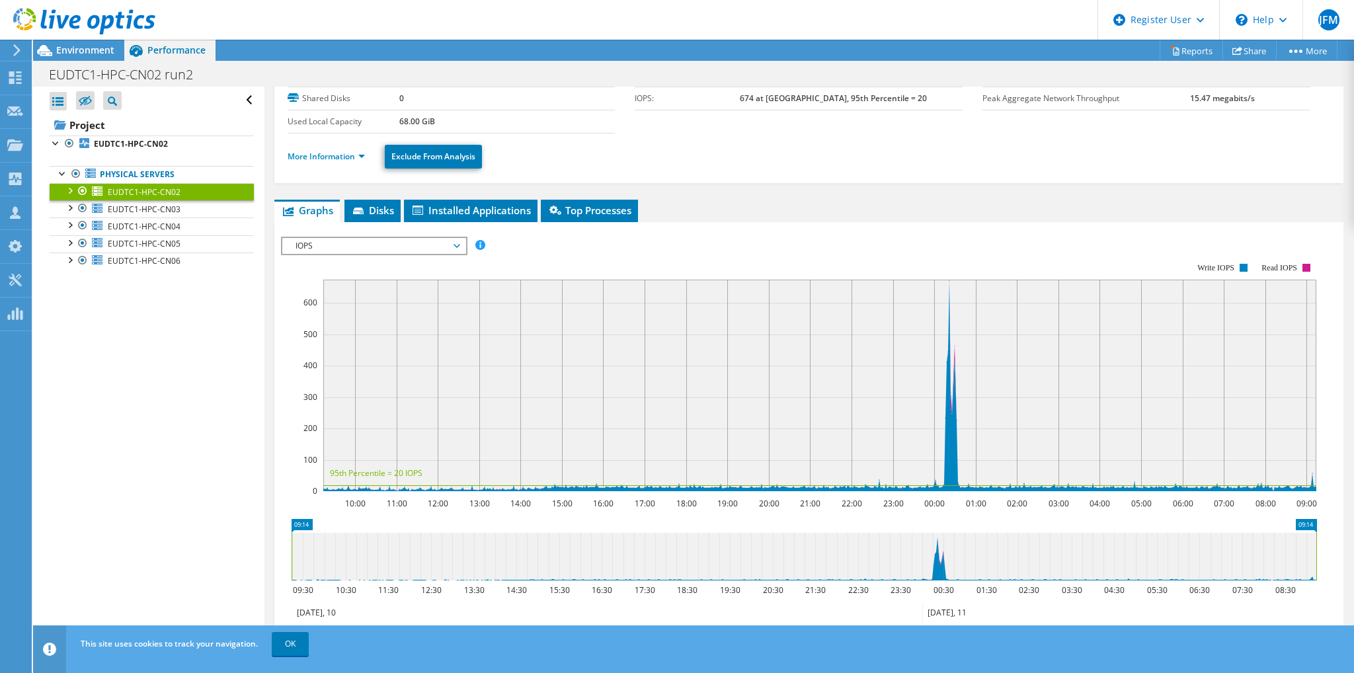
scroll to position [66, 0]
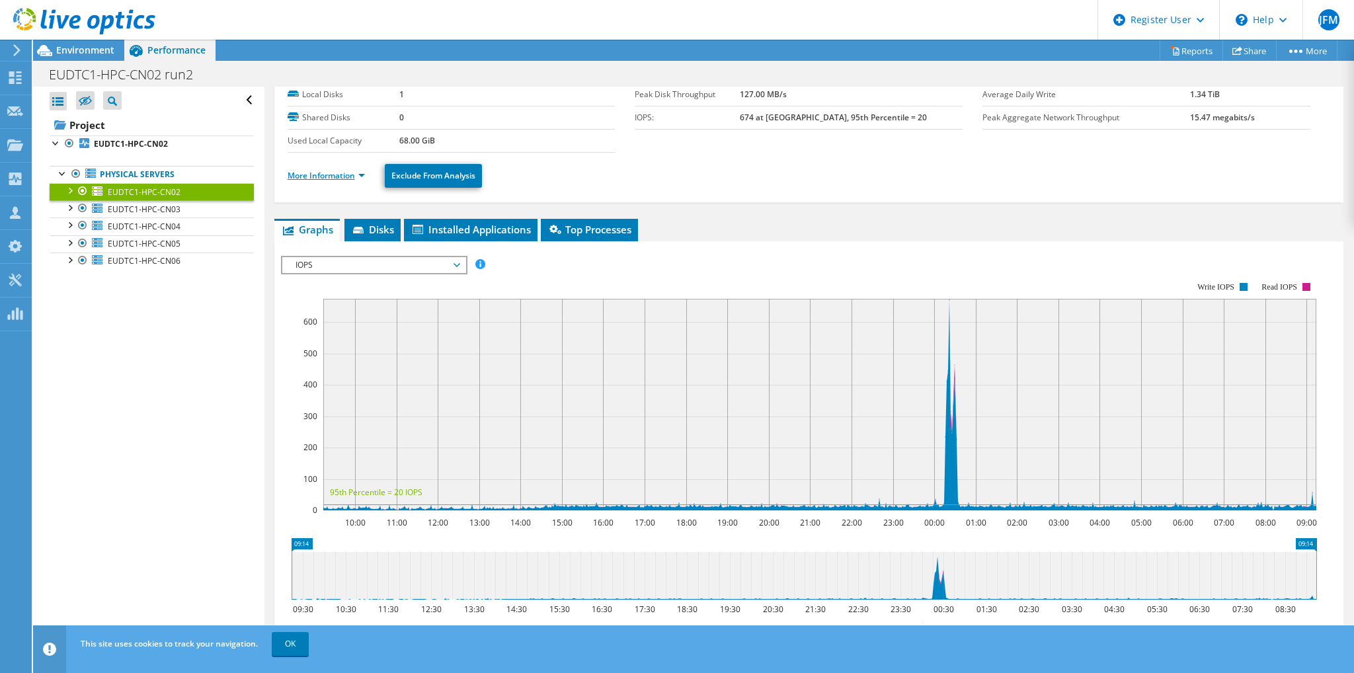
click at [331, 177] on link "More Information" at bounding box center [326, 175] width 77 height 11
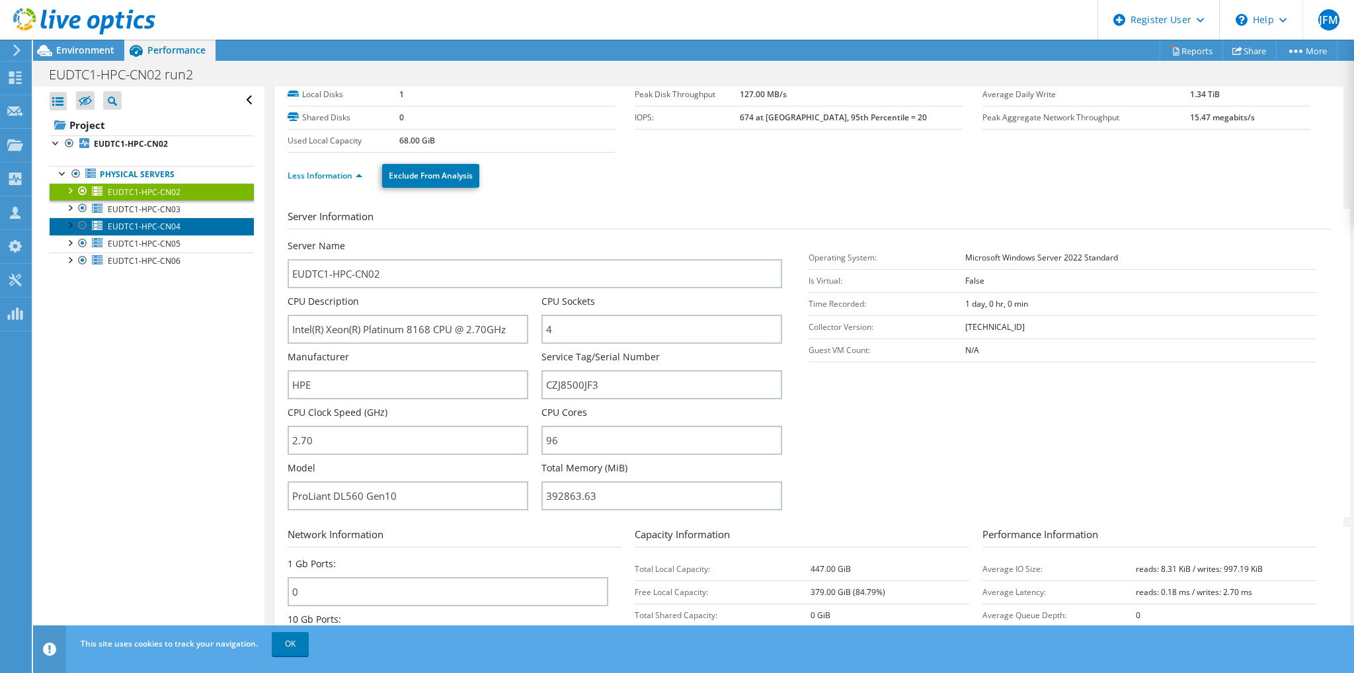
click at [141, 220] on link "EUDTC1-HPC-CN04" at bounding box center [152, 226] width 204 height 17
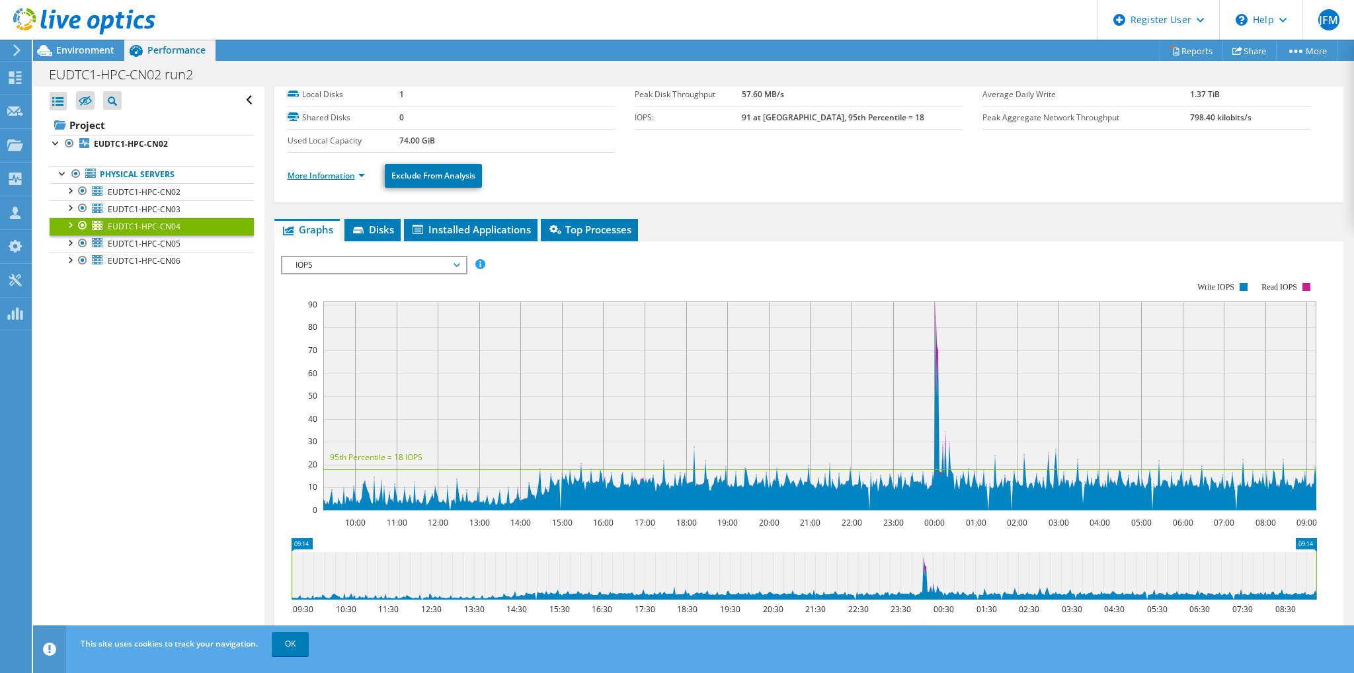
click at [333, 173] on link "More Information" at bounding box center [326, 175] width 77 height 11
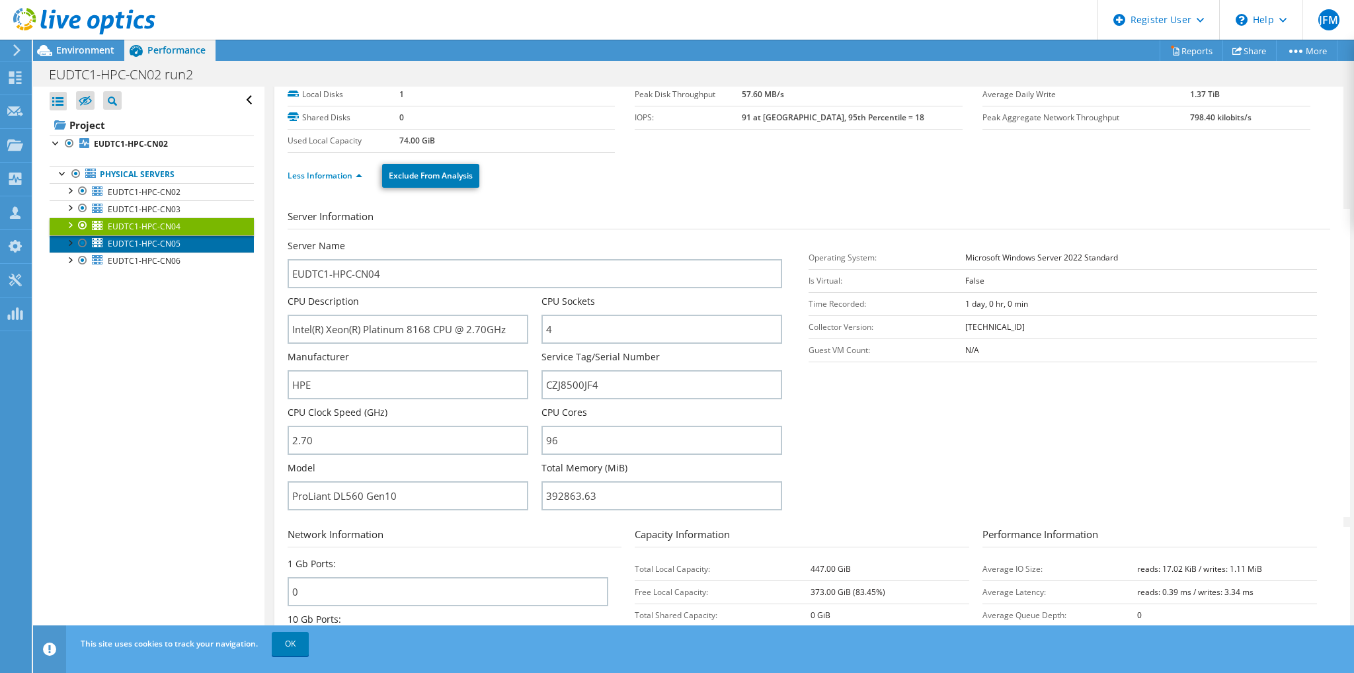
click at [164, 247] on span "EUDTC1-HPC-CN05" at bounding box center [144, 243] width 73 height 11
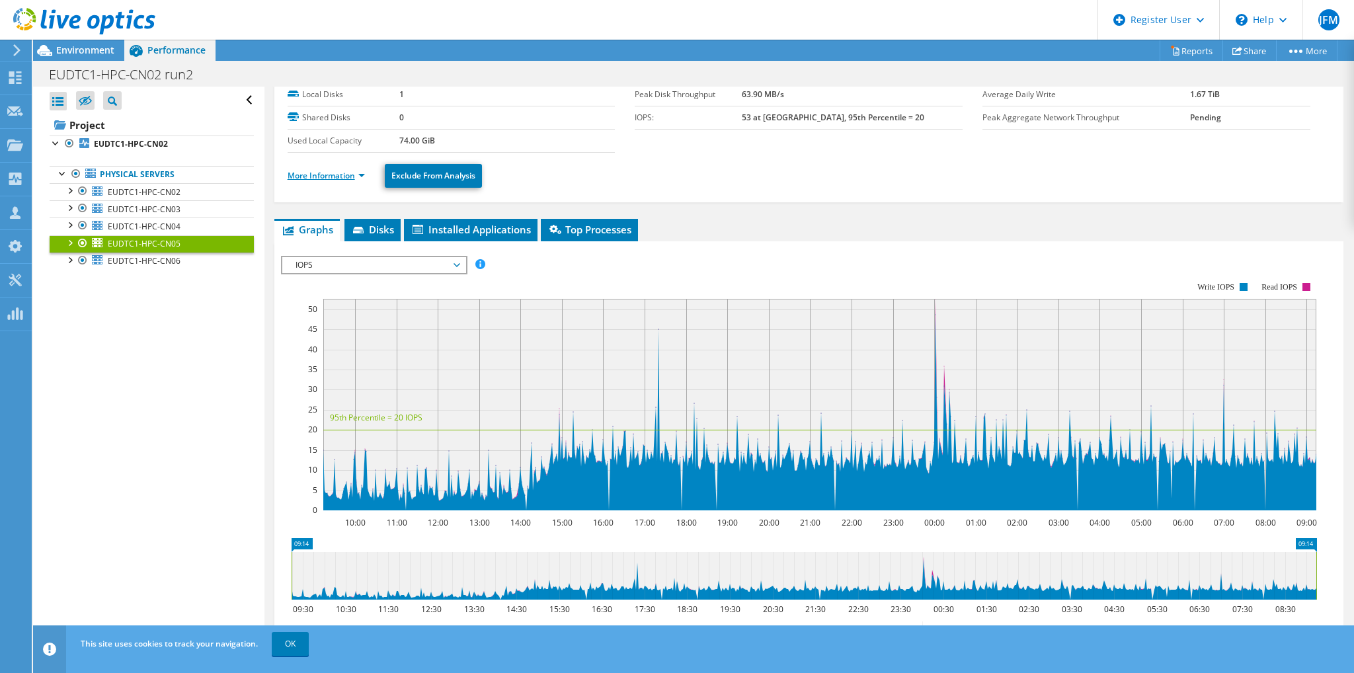
click at [319, 170] on link "More Information" at bounding box center [326, 175] width 77 height 11
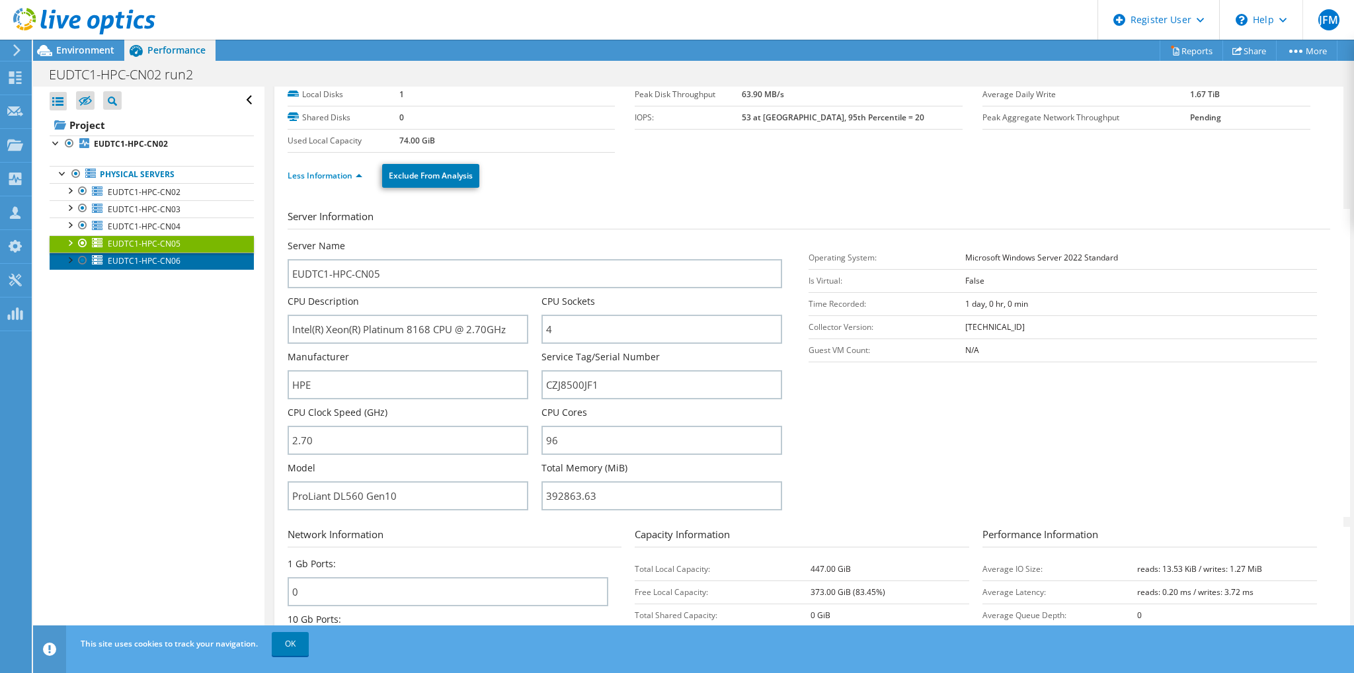
click at [150, 263] on span "EUDTC1-HPC-CN06" at bounding box center [144, 260] width 73 height 11
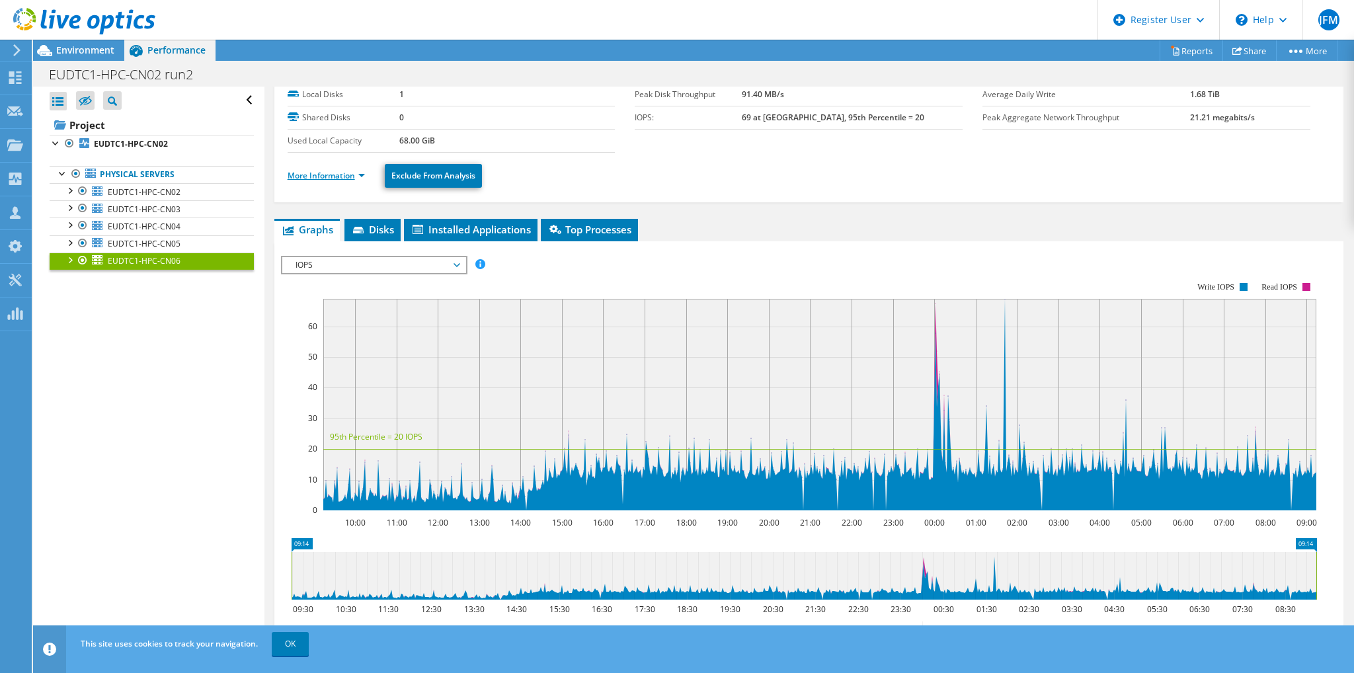
click at [317, 175] on link "More Information" at bounding box center [326, 175] width 77 height 11
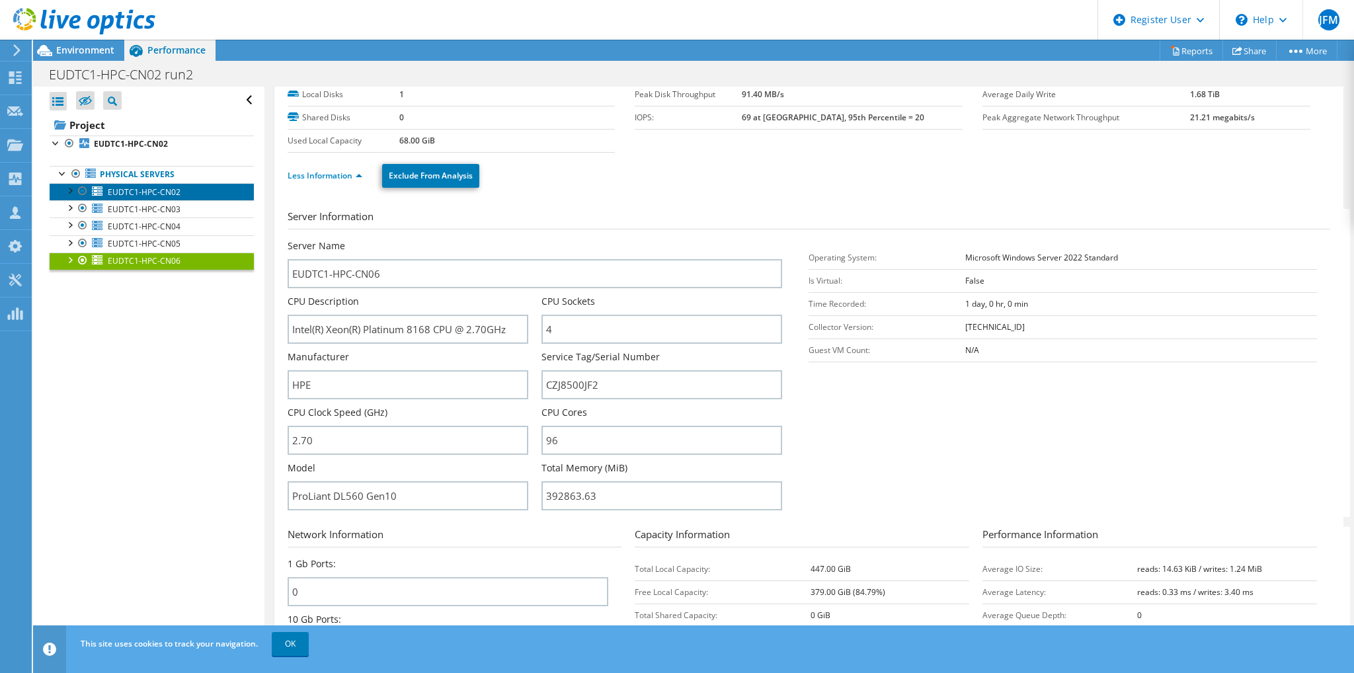
click at [152, 187] on span "EUDTC1-HPC-CN02" at bounding box center [144, 191] width 73 height 11
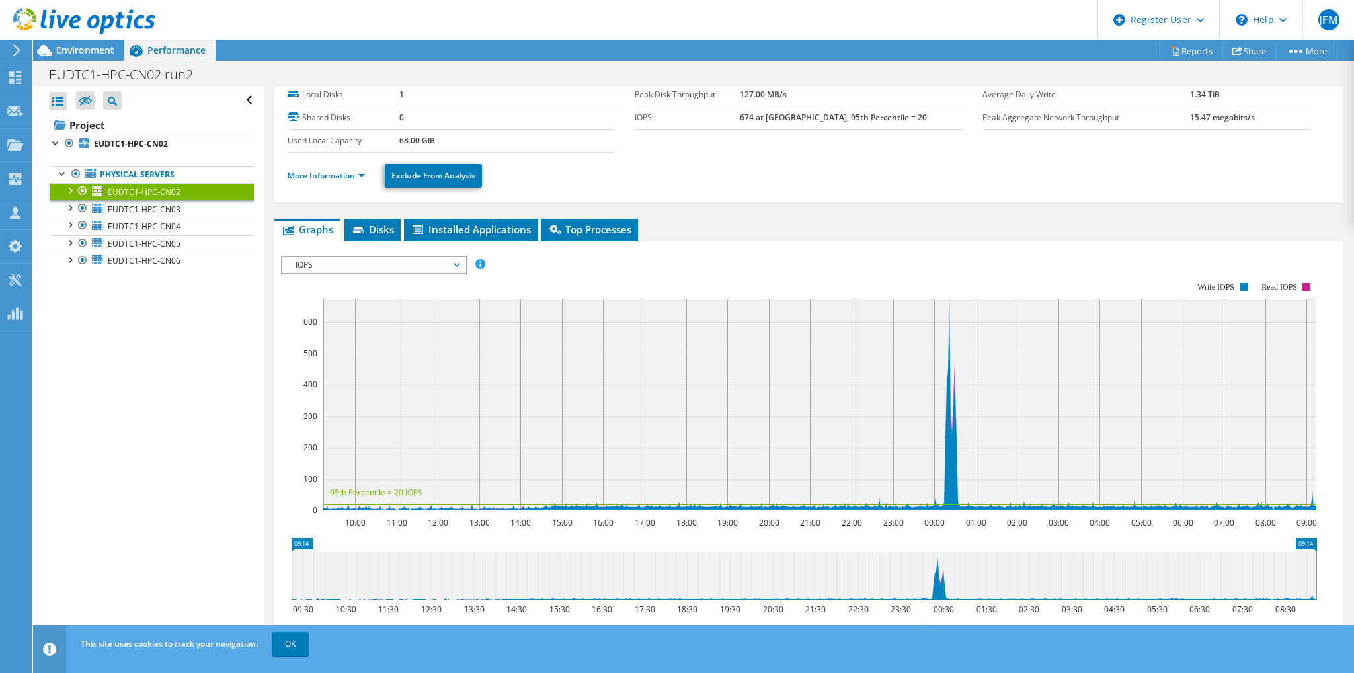
click at [309, 180] on li "More Information" at bounding box center [330, 176] width 85 height 15
click at [312, 178] on link "More Information" at bounding box center [326, 175] width 77 height 11
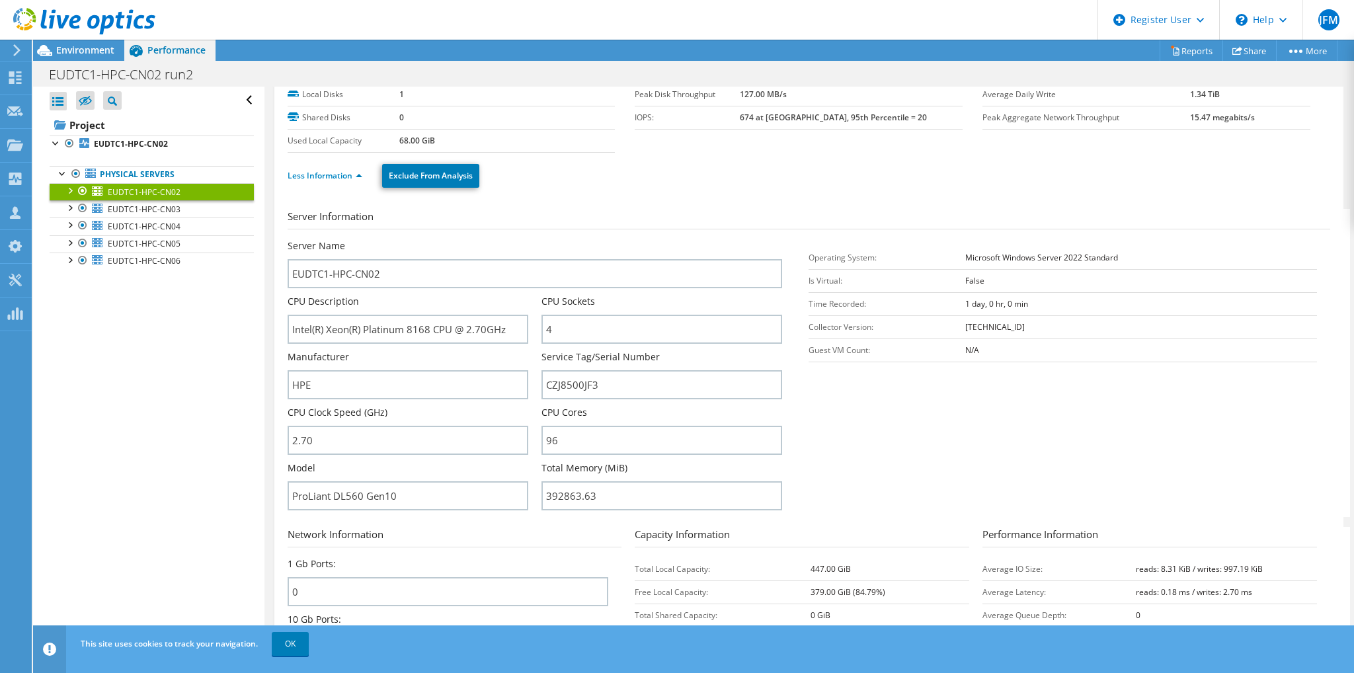
click at [106, 42] on div at bounding box center [77, 22] width 155 height 44
click at [104, 44] on span "Environment" at bounding box center [85, 50] width 58 height 13
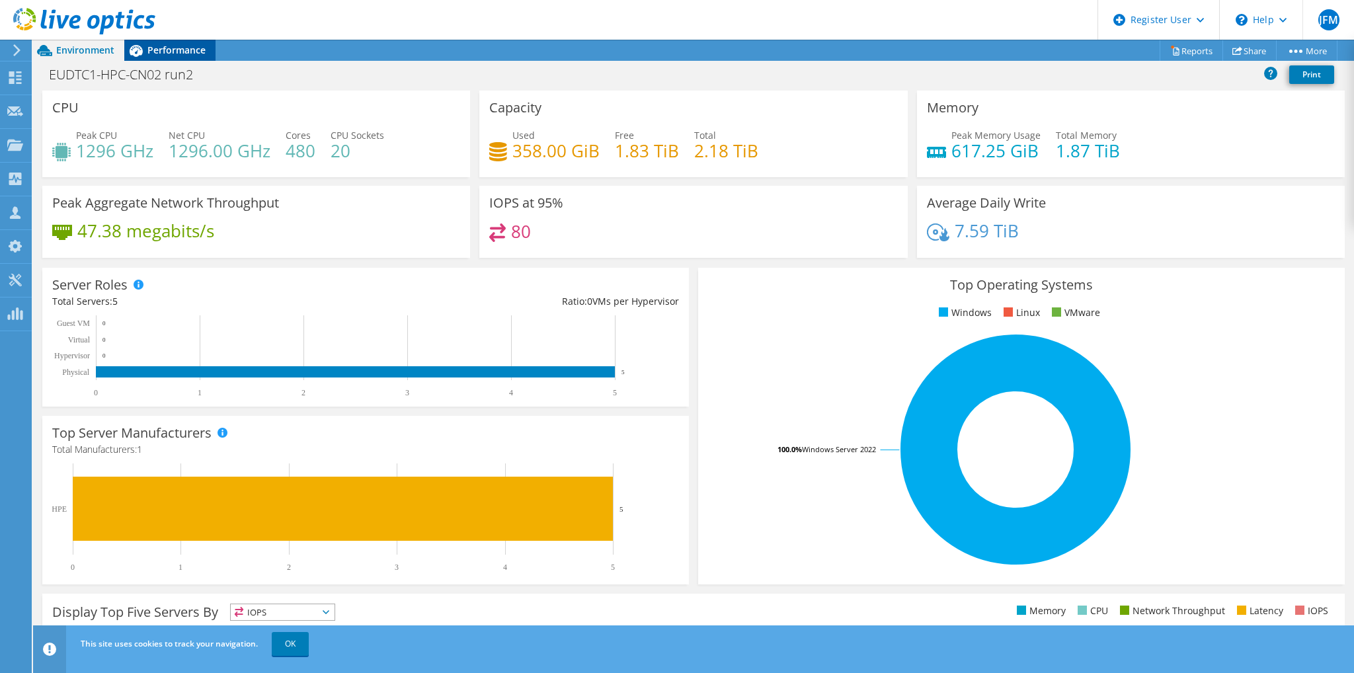
click at [154, 52] on span "Performance" at bounding box center [176, 50] width 58 height 13
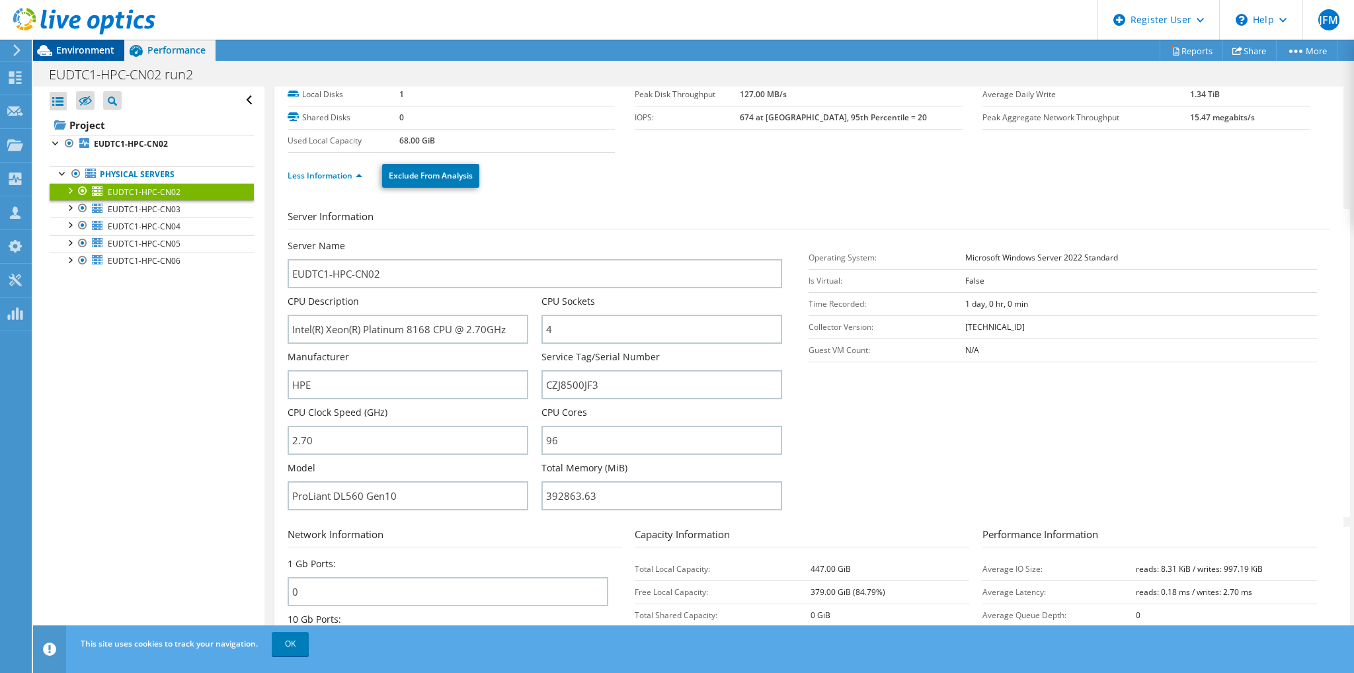
click at [71, 46] on span "Environment" at bounding box center [85, 50] width 58 height 13
